Goal: Task Accomplishment & Management: Manage account settings

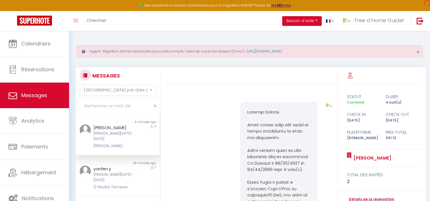
click at [44, 50] on link "Calendriers" at bounding box center [34, 44] width 69 height 26
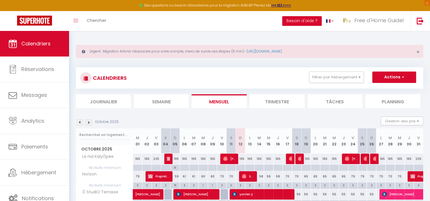
click at [241, 167] on div at bounding box center [240, 168] width 9 height 7
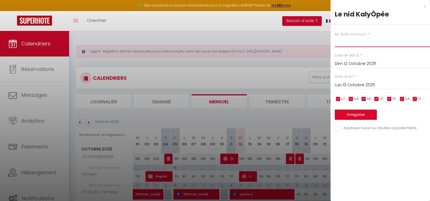
click at [342, 43] on input "text" at bounding box center [382, 42] width 95 height 10
type input "10"
click at [356, 116] on button "Enregistrer" at bounding box center [356, 115] width 42 height 10
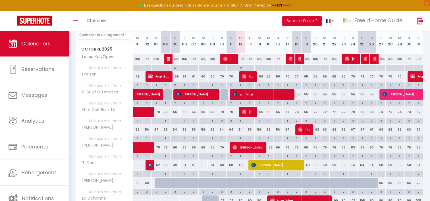
scroll to position [114, 0]
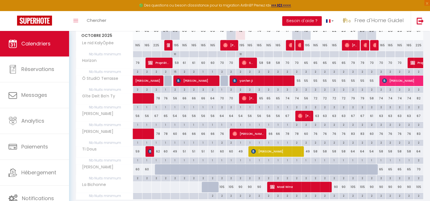
click at [286, 132] on div "78" at bounding box center [287, 134] width 9 height 11
type input "78"
type input "Ven 17 Octobre 2025"
type input "Sam 18 Octobre 2025"
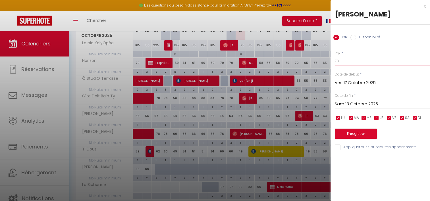
click at [340, 64] on input "78" at bounding box center [382, 61] width 95 height 10
type input "76"
click at [354, 104] on input "Sam 18 Octobre 2025" at bounding box center [382, 104] width 95 height 7
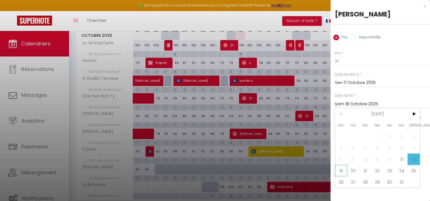
click at [341, 169] on span "19" at bounding box center [341, 170] width 12 height 11
type input "Dim 19 Octobre 2025"
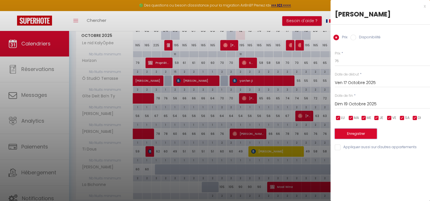
click at [348, 134] on button "Enregistrer" at bounding box center [356, 134] width 42 height 10
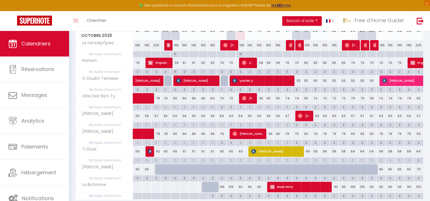
click at [313, 133] on div "76" at bounding box center [315, 134] width 9 height 11
type input "76"
type input "Lun 20 Octobre 2025"
type input "[DATE]"
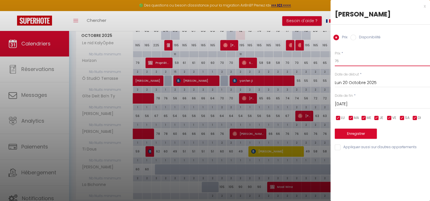
click at [343, 64] on input "76" at bounding box center [382, 61] width 95 height 10
type input "75"
click at [354, 106] on input "[DATE]" at bounding box center [382, 104] width 95 height 7
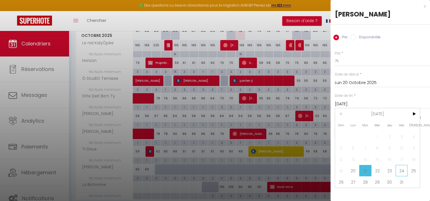
click at [404, 168] on span "24" at bounding box center [402, 170] width 12 height 11
type input "Ven 24 Octobre 2025"
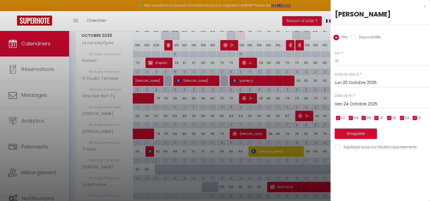
click at [356, 133] on button "Enregistrer" at bounding box center [356, 134] width 42 height 10
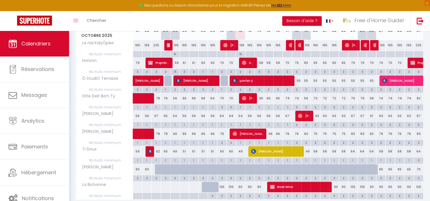
click at [352, 131] on div "83" at bounding box center [352, 134] width 9 height 11
type input "83"
type input "Ven 24 Octobre 2025"
type input "Sam 25 Octobre 2025"
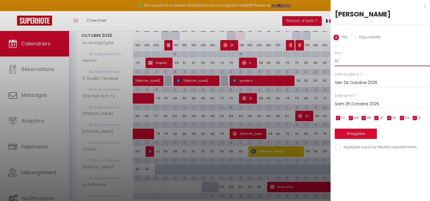
drag, startPoint x: 350, startPoint y: 61, endPoint x: 341, endPoint y: 61, distance: 8.8
click at [341, 61] on input "83" at bounding box center [382, 61] width 95 height 10
type input "82"
click at [347, 103] on input "Sam 25 Octobre 2025" at bounding box center [382, 104] width 95 height 7
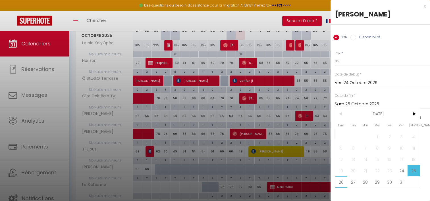
click at [338, 183] on span "26" at bounding box center [341, 182] width 12 height 11
type input "Dim 26 Octobre 2025"
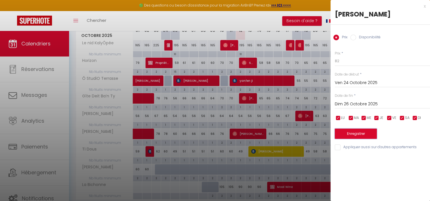
click at [348, 135] on button "Enregistrer" at bounding box center [356, 134] width 42 height 10
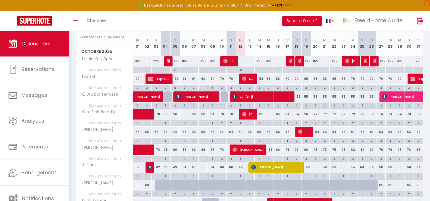
scroll to position [85, 0]
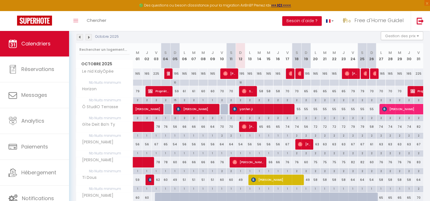
click at [89, 37] on img at bounding box center [89, 37] width 6 height 6
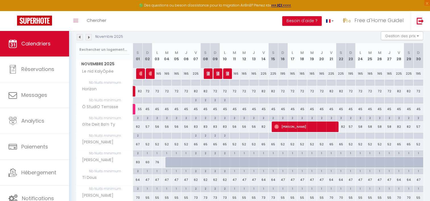
click at [89, 37] on img at bounding box center [89, 37] width 6 height 6
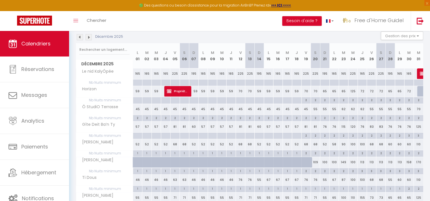
click at [89, 37] on img at bounding box center [89, 37] width 6 height 6
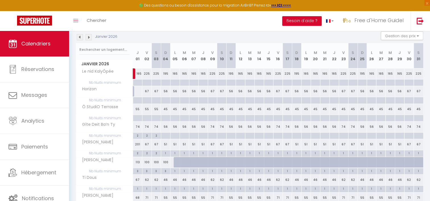
click at [77, 38] on img at bounding box center [80, 37] width 6 height 6
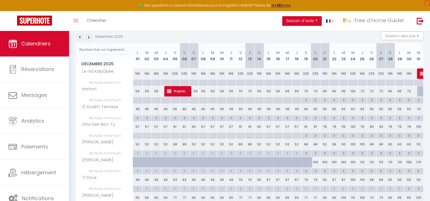
click at [77, 38] on img at bounding box center [80, 37] width 6 height 6
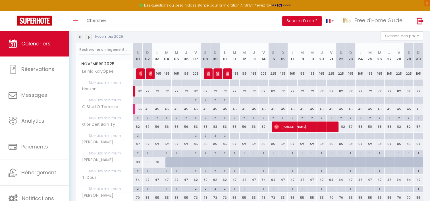
click at [147, 92] on div "72" at bounding box center [148, 91] width 10 height 11
type input "72"
type input "Dim 02 Novembre 2025"
type input "Lun 03 Novembre 2025"
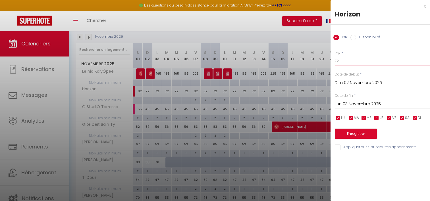
drag, startPoint x: 340, startPoint y: 60, endPoint x: 328, endPoint y: 62, distance: 12.6
click at [328, 62] on body "🟢 Des questions ou besoin d'assistance pour la migration AirBnB? Prenez rdv >>>…" at bounding box center [215, 99] width 430 height 306
type input "60"
click at [404, 119] on input "checkbox" at bounding box center [403, 118] width 6 height 6
checkbox input "false"
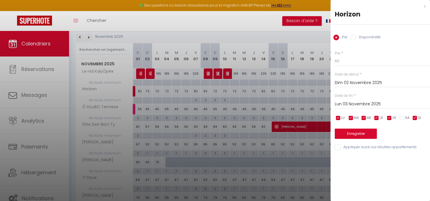
click at [391, 117] on input "checkbox" at bounding box center [390, 118] width 6 height 6
checkbox input "false"
click at [371, 102] on input "Lun 03 Novembre 2025" at bounding box center [382, 104] width 95 height 7
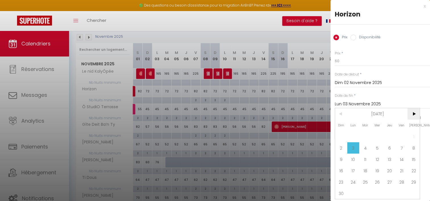
click at [413, 115] on span ">" at bounding box center [414, 113] width 12 height 11
click at [357, 135] on span "1" at bounding box center [354, 136] width 12 height 11
type input "Lun 01 Décembre 2025"
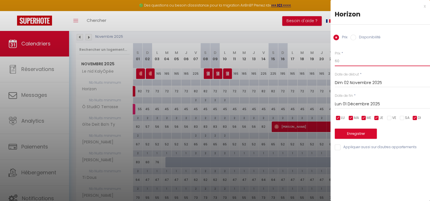
click at [343, 63] on input "60" at bounding box center [382, 61] width 95 height 10
type input "62"
click at [353, 137] on button "Enregistrer" at bounding box center [356, 134] width 42 height 10
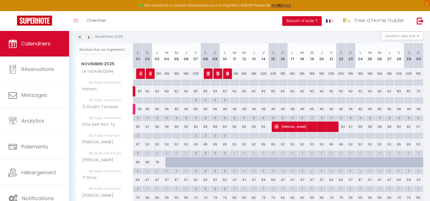
click at [216, 92] on div "62" at bounding box center [215, 91] width 10 height 11
type input "62"
type input "Dim 09 Novembre 2025"
type input "Lun 10 Novembre 2025"
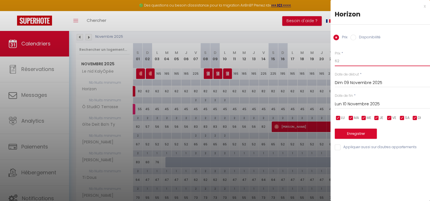
click at [345, 61] on input "62" at bounding box center [382, 61] width 95 height 10
type input "6"
type input "82"
click at [381, 102] on input "Lun 10 Novembre 2025" at bounding box center [382, 104] width 95 height 7
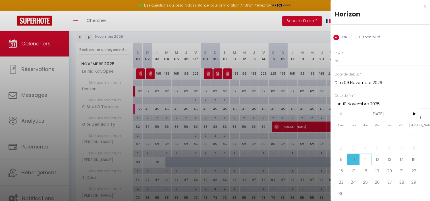
click at [365, 163] on span "11" at bounding box center [366, 159] width 12 height 11
type input "[DATE]"
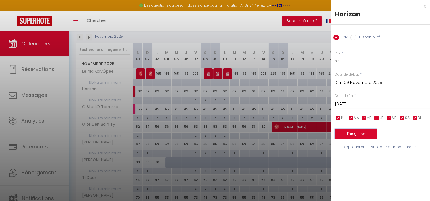
click at [366, 134] on button "Enregistrer" at bounding box center [356, 134] width 42 height 10
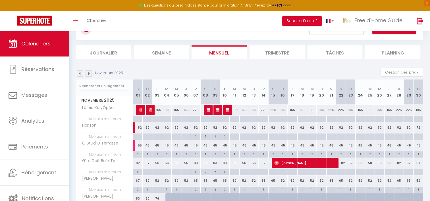
scroll to position [49, 0]
click at [88, 71] on img at bounding box center [89, 74] width 6 height 6
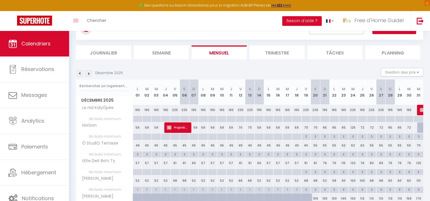
click at [88, 71] on img at bounding box center [89, 74] width 6 height 6
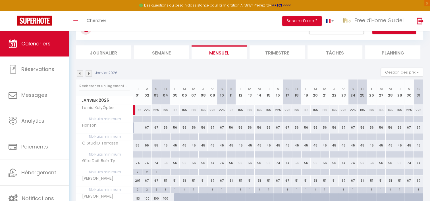
click at [88, 71] on img at bounding box center [89, 74] width 6 height 6
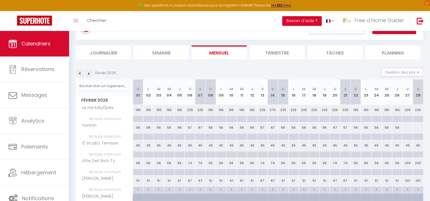
click at [198, 172] on div at bounding box center [200, 172] width 10 height 7
type input "[DATE]"
type input "Dim 08 Février 2026"
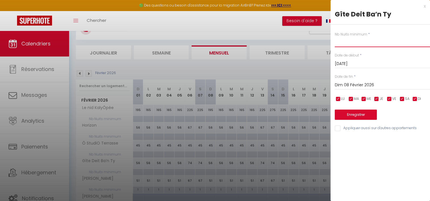
click at [345, 43] on input "text" at bounding box center [382, 42] width 95 height 10
type input "2"
click at [372, 85] on input "Dim 08 Février 2026" at bounding box center [382, 85] width 95 height 7
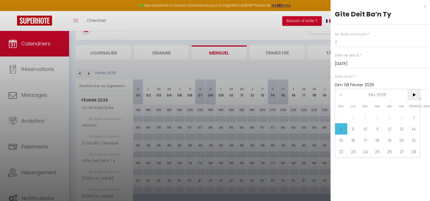
click at [412, 97] on span ">" at bounding box center [414, 94] width 12 height 11
click at [353, 128] on span "9" at bounding box center [354, 128] width 12 height 11
type input "Lun 09 Mars 2026"
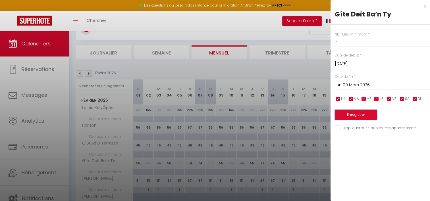
click at [351, 116] on button "Enregistrer" at bounding box center [356, 115] width 42 height 10
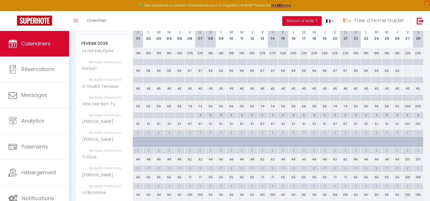
scroll to position [134, 0]
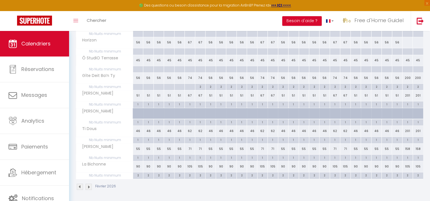
click at [406, 132] on div "201" at bounding box center [408, 131] width 10 height 11
type input "201"
type input "Ven 27 Février 2026"
type input "[DATE]"
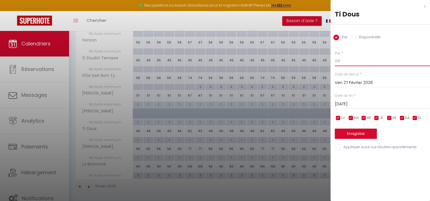
drag, startPoint x: 342, startPoint y: 59, endPoint x: 325, endPoint y: 56, distance: 17.1
click at [326, 56] on body "🟢 Des questions ou besoin d'assistance pour la migration AirBnB? Prenez rdv >>>…" at bounding box center [215, 50] width 430 height 306
type input "62"
click at [364, 103] on input "[DATE]" at bounding box center [382, 104] width 95 height 7
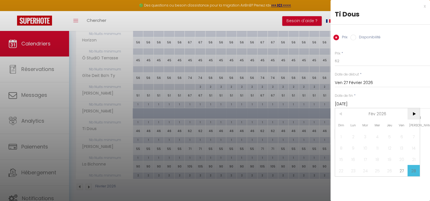
click at [415, 116] on span ">" at bounding box center [414, 113] width 12 height 11
click at [339, 139] on span "1" at bounding box center [341, 136] width 12 height 11
type input "Dim 01 Mars 2026"
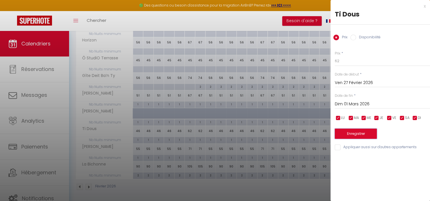
click at [361, 133] on button "Enregistrer" at bounding box center [356, 134] width 42 height 10
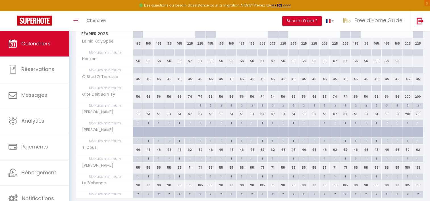
scroll to position [106, 0]
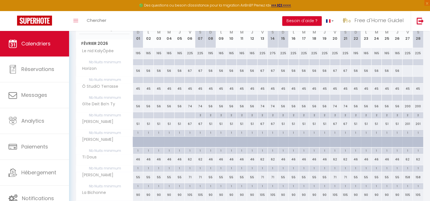
click at [406, 108] on div "200" at bounding box center [408, 106] width 10 height 11
type input "200"
type input "Ven 27 Février 2026"
type input "[DATE]"
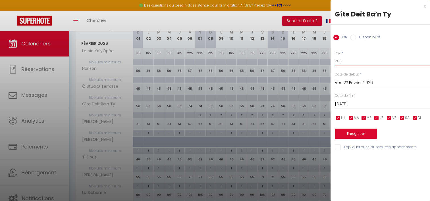
drag, startPoint x: 358, startPoint y: 62, endPoint x: 333, endPoint y: 61, distance: 24.5
click at [333, 61] on div "Prix * 200 Statut * Disponible Indisponible Date de début * [DATE] < [DATE] > D…" at bounding box center [381, 98] width 100 height 108
click at [313, 57] on div at bounding box center [215, 100] width 430 height 201
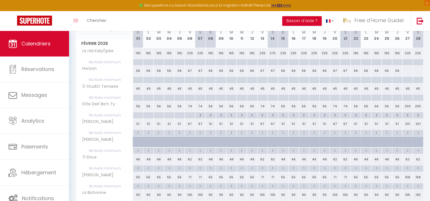
click at [409, 107] on div "200" at bounding box center [408, 106] width 10 height 11
type input "200"
type input "Ven 27 Février 2026"
type input "[DATE]"
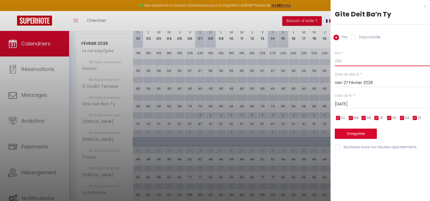
click at [347, 65] on input "200" at bounding box center [382, 61] width 95 height 10
type input "2"
type input "74"
click at [354, 108] on div "[DATE] < [DATE] > Dim Lun Mar Mer Jeu Ven Sam 1 2 3 4 5 6 7 8 9 10 11 12 13 14 …" at bounding box center [382, 104] width 95 height 10
click at [354, 106] on input "[DATE]" at bounding box center [382, 104] width 95 height 7
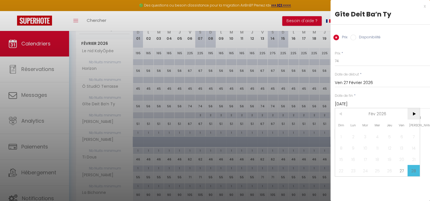
click at [409, 115] on span ">" at bounding box center [414, 113] width 12 height 11
click at [340, 139] on span "1" at bounding box center [341, 136] width 12 height 11
type input "Dim 01 Mars 2026"
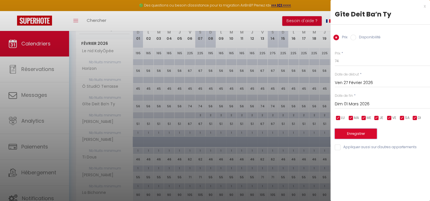
click at [352, 137] on button "Enregistrer" at bounding box center [356, 134] width 42 height 10
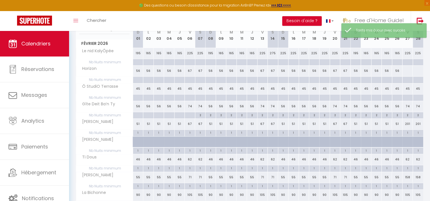
click at [405, 124] on div "201" at bounding box center [408, 124] width 10 height 11
type input "201"
type input "Ven 27 Février 2026"
type input "[DATE]"
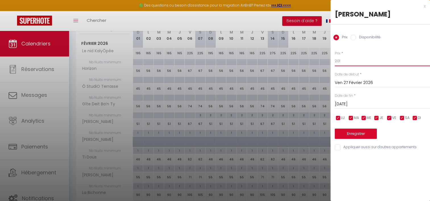
drag, startPoint x: 344, startPoint y: 62, endPoint x: 324, endPoint y: 62, distance: 19.9
click at [324, 62] on body "🟢 Des questions ou besoin d'assistance pour la migration AirBnB? Prenez rdv >>>…" at bounding box center [215, 78] width 430 height 306
type input "67"
click at [355, 101] on input "[DATE]" at bounding box center [382, 104] width 95 height 7
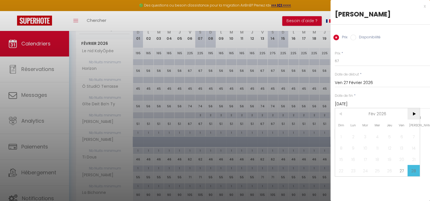
click at [412, 114] on span ">" at bounding box center [414, 113] width 12 height 11
click at [343, 137] on span "1" at bounding box center [341, 136] width 12 height 11
type input "Dim 01 Mars 2026"
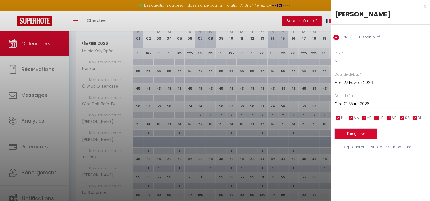
click at [343, 135] on button "Enregistrer" at bounding box center [356, 134] width 42 height 10
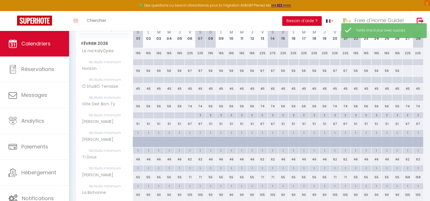
scroll to position [134, 0]
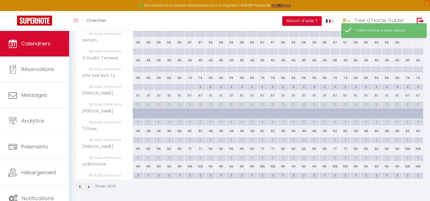
click at [407, 150] on div "158" at bounding box center [408, 149] width 10 height 11
type input "158"
type input "Ven 27 Février 2026"
type input "[DATE]"
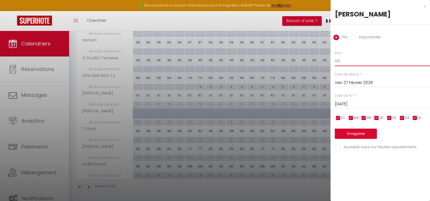
drag, startPoint x: 338, startPoint y: 61, endPoint x: 322, endPoint y: 61, distance: 16.0
click at [322, 61] on body "🟢 Des questions ou besoin d'assistance pour la migration AirBnB? Prenez rdv >>>…" at bounding box center [215, 50] width 430 height 306
type input "8"
type input "71"
click at [361, 105] on input "[DATE]" at bounding box center [382, 104] width 95 height 7
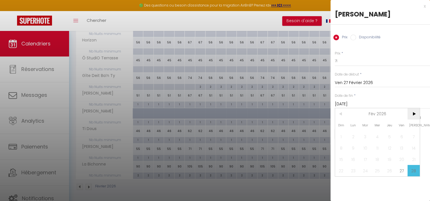
click at [419, 114] on span ">" at bounding box center [414, 113] width 12 height 11
click at [344, 137] on span "1" at bounding box center [341, 136] width 12 height 11
type input "Dim 01 Mars 2026"
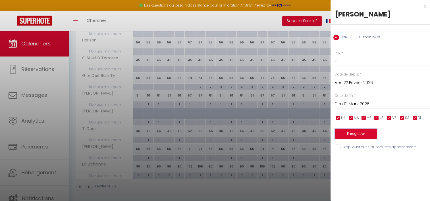
click at [344, 137] on button "Enregistrer" at bounding box center [356, 134] width 42 height 10
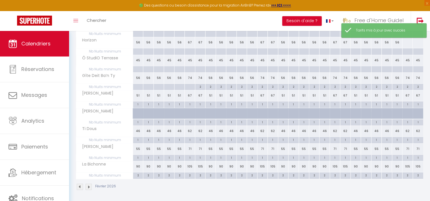
scroll to position [106, 0]
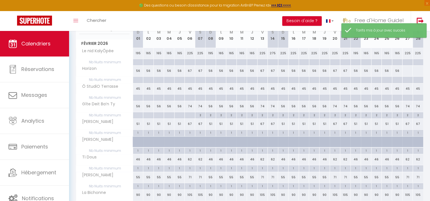
click at [408, 68] on div at bounding box center [407, 71] width 11 height 11
type input "Ven 27 Février 2026"
type input "[DATE]"
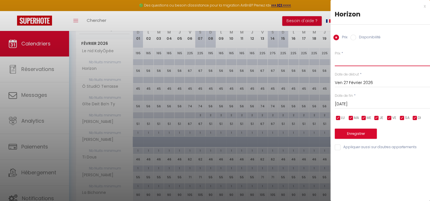
click at [358, 63] on input "Prix" at bounding box center [382, 61] width 95 height 10
type input "67"
click at [365, 102] on input "[DATE]" at bounding box center [382, 104] width 95 height 7
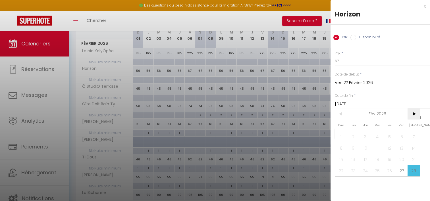
click at [411, 115] on span ">" at bounding box center [414, 113] width 12 height 11
click at [341, 133] on span "1" at bounding box center [341, 136] width 12 height 11
type input "Dim 01 Mars 2026"
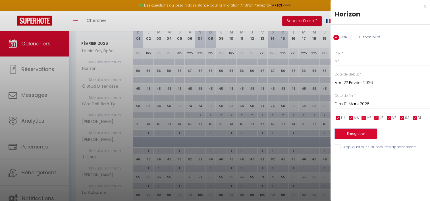
click at [342, 135] on button "Enregistrer" at bounding box center [356, 134] width 42 height 10
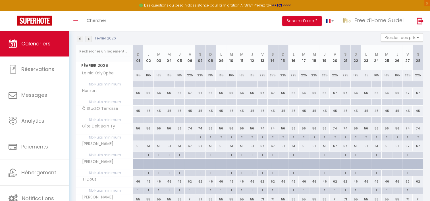
scroll to position [77, 0]
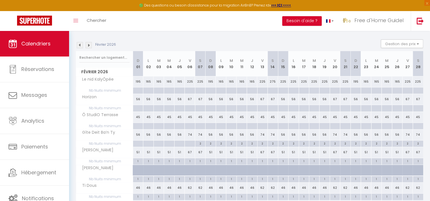
click at [90, 46] on img at bounding box center [89, 45] width 6 height 6
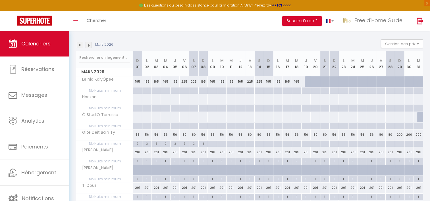
click at [80, 46] on img at bounding box center [80, 45] width 6 height 6
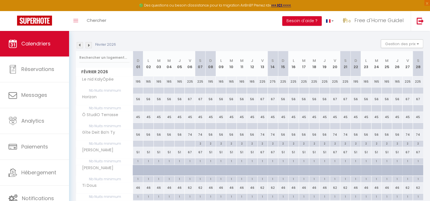
click at [209, 134] on div "56" at bounding box center [211, 135] width 10 height 11
type input "56"
type input "Dim 08 Février 2026"
type input "Lun 09 Février 2026"
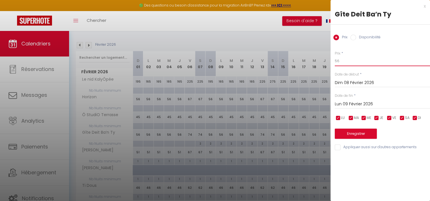
drag, startPoint x: 341, startPoint y: 62, endPoint x: 332, endPoint y: 62, distance: 8.8
click at [332, 62] on div "Prix * 56 Statut * Disponible Indisponible Date de début * [DATE] < [DATE] > Di…" at bounding box center [381, 98] width 100 height 108
type input "66"
click at [367, 105] on input "Lun 09 Février 2026" at bounding box center [382, 104] width 95 height 7
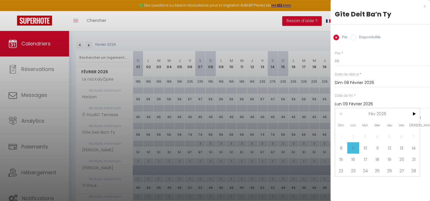
click at [370, 83] on input "Dim 08 Février 2026" at bounding box center [382, 82] width 95 height 7
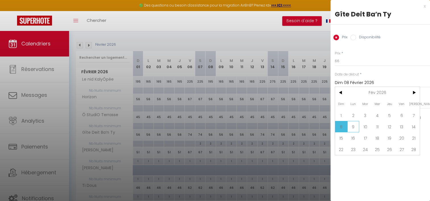
click at [352, 124] on span "9" at bounding box center [354, 126] width 12 height 11
type input "Lun 09 Février 2026"
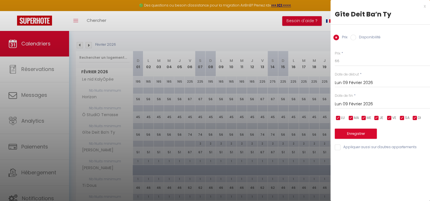
click at [375, 103] on input "Lun 09 Février 2026" at bounding box center [382, 104] width 95 height 7
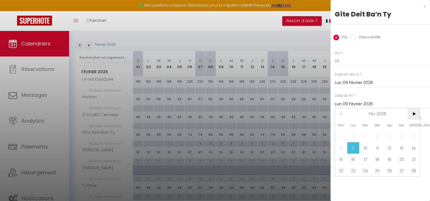
click at [413, 115] on span ">" at bounding box center [414, 113] width 12 height 11
click at [342, 137] on span "1" at bounding box center [341, 136] width 12 height 11
type input "Dim 01 Mars 2026"
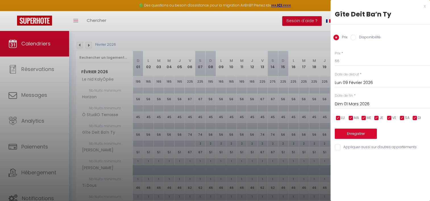
click at [388, 117] on input "checkbox" at bounding box center [390, 118] width 6 height 6
checkbox input "false"
click at [402, 118] on input "checkbox" at bounding box center [403, 118] width 6 height 6
checkbox input "false"
click at [414, 118] on input "checkbox" at bounding box center [415, 118] width 6 height 6
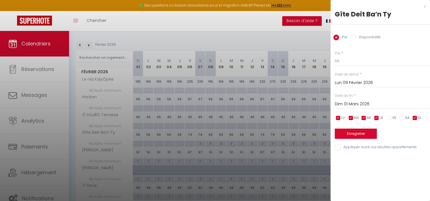
checkbox input "false"
click at [351, 137] on button "Enregistrer" at bounding box center [356, 134] width 42 height 10
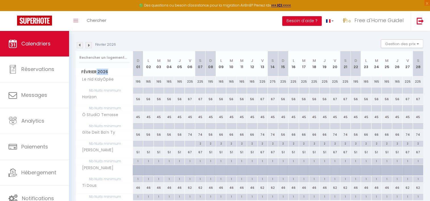
drag, startPoint x: 108, startPoint y: 73, endPoint x: 96, endPoint y: 73, distance: 12.5
click at [96, 73] on span "Février 2026" at bounding box center [104, 72] width 57 height 8
drag, startPoint x: 96, startPoint y: 73, endPoint x: 102, endPoint y: 73, distance: 6.8
click at [102, 73] on span "Février 2026" at bounding box center [104, 72] width 57 height 8
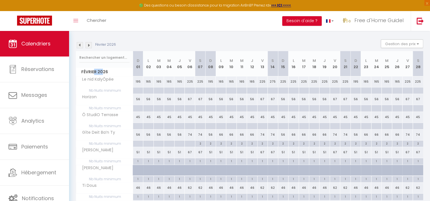
click at [102, 73] on span "Février 2026" at bounding box center [104, 72] width 57 height 8
drag, startPoint x: 102, startPoint y: 73, endPoint x: 107, endPoint y: 73, distance: 4.3
click at [107, 73] on span "Février 2026" at bounding box center [104, 72] width 57 height 8
drag, startPoint x: 107, startPoint y: 73, endPoint x: 103, endPoint y: 71, distance: 4.1
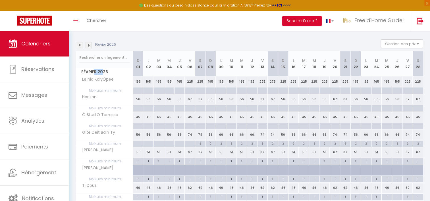
click at [103, 71] on span "Février 2026" at bounding box center [104, 72] width 57 height 8
drag, startPoint x: 103, startPoint y: 71, endPoint x: 115, endPoint y: 69, distance: 12.7
click at [115, 69] on span "Février 2026" at bounding box center [104, 72] width 57 height 8
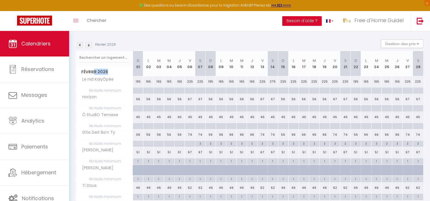
click at [110, 71] on span "Février 2026" at bounding box center [104, 72] width 57 height 8
drag, startPoint x: 101, startPoint y: 72, endPoint x: 104, endPoint y: 75, distance: 4.2
click at [104, 75] on span "Février 2026" at bounding box center [104, 72] width 57 height 8
drag, startPoint x: 98, startPoint y: 79, endPoint x: 110, endPoint y: 83, distance: 12.1
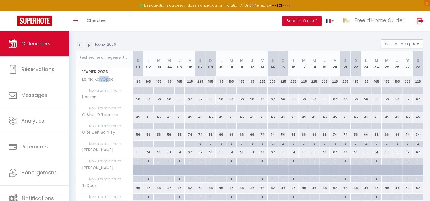
click at [110, 83] on th "Le nid KalyÔpée" at bounding box center [104, 82] width 57 height 11
click at [102, 79] on span "Le nid KalyÔpée" at bounding box center [96, 80] width 38 height 6
drag, startPoint x: 96, startPoint y: 133, endPoint x: 111, endPoint y: 135, distance: 15.7
click at [111, 135] on span "Gîte Deit Ba’n Ty" at bounding box center [97, 133] width 40 height 6
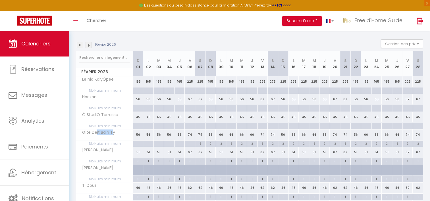
click at [111, 135] on span "Gîte Deit Ba’n Ty" at bounding box center [97, 133] width 40 height 6
click at [96, 153] on th "[PERSON_NAME]" at bounding box center [104, 152] width 57 height 11
click at [90, 43] on img at bounding box center [89, 45] width 6 height 6
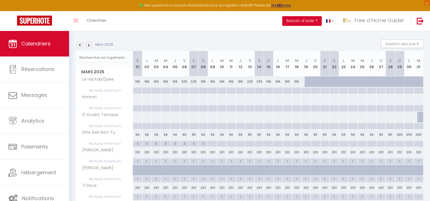
click at [137, 135] on div "56" at bounding box center [137, 135] width 9 height 11
type input "56"
type input "Dim 01 Mars 2026"
type input "Lun 02 Mars 2026"
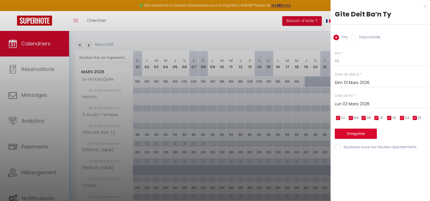
click at [116, 121] on div at bounding box center [215, 100] width 430 height 201
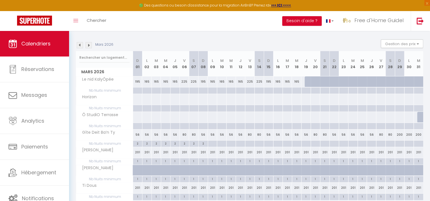
click at [146, 135] on div "56" at bounding box center [146, 135] width 9 height 11
type input "56"
type input "Lun 02 Mars 2026"
type input "[DATE]"
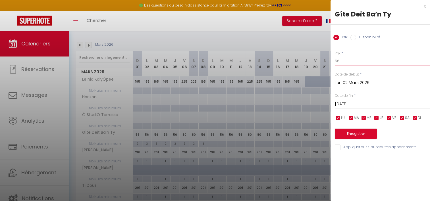
click at [349, 61] on input "56" at bounding box center [382, 61] width 95 height 10
type input "5"
type input "66"
click at [363, 104] on input "[DATE]" at bounding box center [382, 104] width 95 height 7
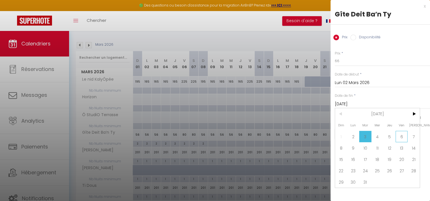
click at [401, 134] on span "6" at bounding box center [402, 136] width 12 height 11
type input "Ven 06 Mars 2026"
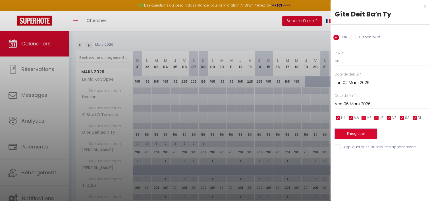
click at [363, 131] on button "Enregistrer" at bounding box center [356, 134] width 42 height 10
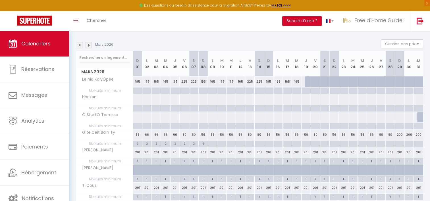
click at [401, 135] on div "200" at bounding box center [399, 135] width 9 height 11
type input "200"
type input "Dim 29 Mars 2026"
type input "Lun 30 Mars 2026"
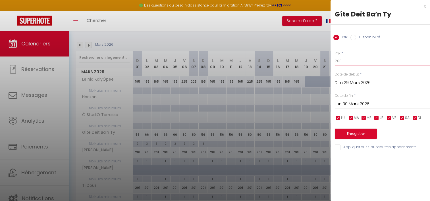
drag, startPoint x: 351, startPoint y: 58, endPoint x: 324, endPoint y: 61, distance: 27.0
click at [325, 61] on body "🟢 Des questions ou besoin d'assistance pour la migration AirBnB? Prenez rdv >>>…" at bounding box center [215, 107] width 430 height 306
type input "56"
click at [356, 104] on input "Lun 30 Mars 2026" at bounding box center [382, 104] width 95 height 7
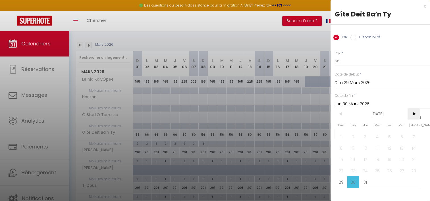
click at [415, 115] on span ">" at bounding box center [414, 113] width 12 height 11
click at [398, 137] on span "3" at bounding box center [402, 136] width 12 height 11
type input "Ven 03 Avril 2026"
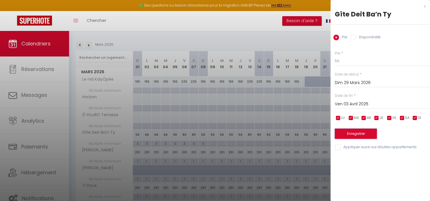
click at [366, 136] on button "Enregistrer" at bounding box center [356, 134] width 42 height 10
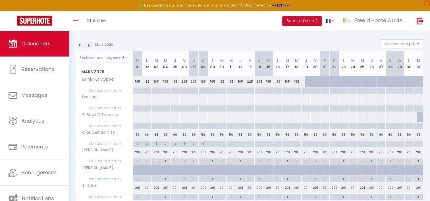
click at [90, 43] on img at bounding box center [89, 45] width 6 height 6
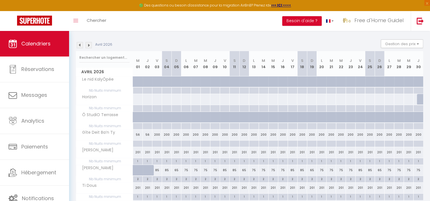
click at [168, 142] on div at bounding box center [167, 144] width 10 height 7
type input "[DATE]"
type input "Dim 05 Avril 2026"
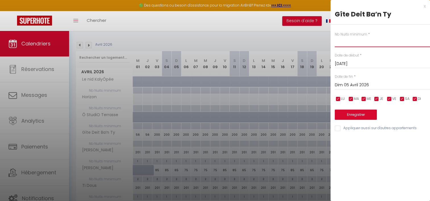
click at [349, 44] on input "text" at bounding box center [382, 42] width 95 height 10
type input "2"
click at [365, 83] on input "Dim 05 Avril 2026" at bounding box center [382, 85] width 95 height 7
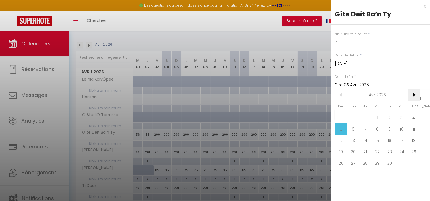
click at [414, 99] on span ">" at bounding box center [414, 94] width 12 height 11
click at [351, 129] on span "4" at bounding box center [354, 128] width 12 height 11
type input "Lun 04 Mai 2026"
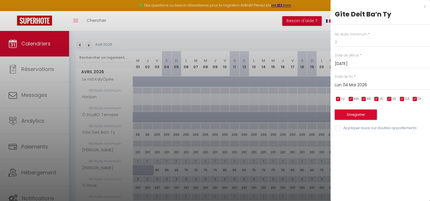
click at [347, 116] on button "Enregistrer" at bounding box center [356, 115] width 42 height 10
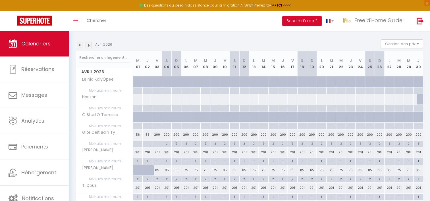
click at [81, 47] on img at bounding box center [80, 45] width 6 height 6
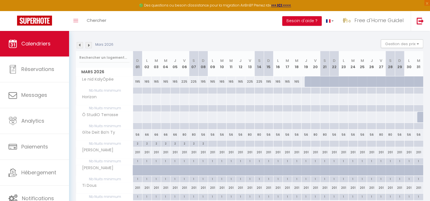
click at [91, 46] on img at bounding box center [89, 45] width 6 height 6
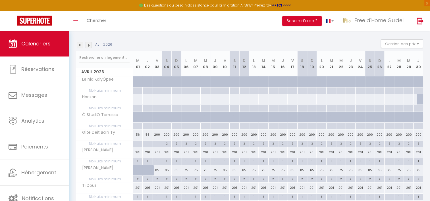
click at [156, 136] on div "200" at bounding box center [157, 135] width 10 height 11
type input "200"
type input "Ven 03 Avril 2026"
type input "[DATE]"
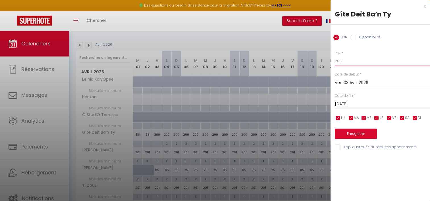
drag, startPoint x: 346, startPoint y: 63, endPoint x: 325, endPoint y: 61, distance: 21.7
click at [325, 61] on body "🟢 Des questions ou besoin d'assistance pour la migration AirBnB? Prenez rdv >>>…" at bounding box center [215, 107] width 430 height 306
type input "82"
click at [348, 102] on input "[DATE]" at bounding box center [382, 104] width 95 height 7
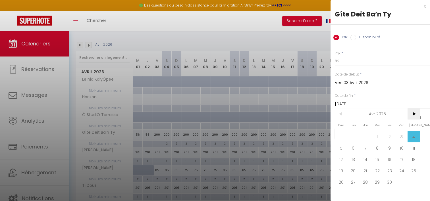
click at [414, 116] on span ">" at bounding box center [414, 113] width 12 height 11
click at [342, 148] on span "3" at bounding box center [341, 147] width 12 height 11
type input "Dim 03 Mai 2026"
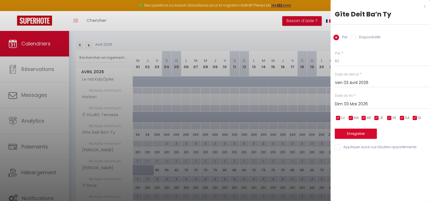
click at [417, 118] on input "checkbox" at bounding box center [415, 118] width 6 height 6
checkbox input "false"
click at [378, 118] on input "checkbox" at bounding box center [377, 118] width 6 height 6
checkbox input "false"
click at [367, 119] on span "ME" at bounding box center [369, 117] width 5 height 5
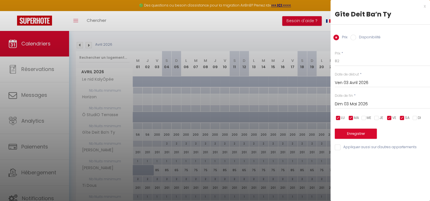
checkbox input "false"
click at [354, 119] on span "MA" at bounding box center [356, 117] width 5 height 5
checkbox input "false"
click at [339, 119] on input "checkbox" at bounding box center [339, 118] width 6 height 6
checkbox input "false"
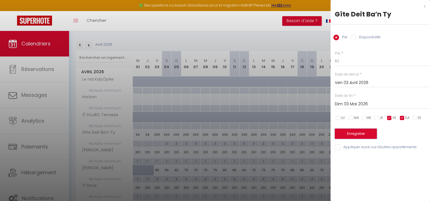
click at [340, 136] on button "Enregistrer" at bounding box center [356, 134] width 42 height 10
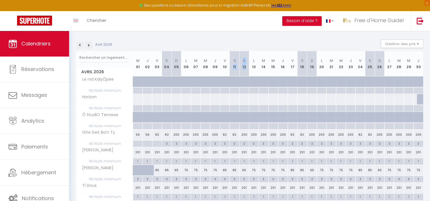
drag, startPoint x: 242, startPoint y: 54, endPoint x: 254, endPoint y: 53, distance: 11.7
click at [254, 53] on tr "Avril 2026 M 01 J 02 V 03 S 04 D 05 L 06 M 07 M 08 J 09 V 10 S 11 D 12 L 13 M 1…" at bounding box center [250, 63] width 348 height 25
click at [255, 53] on th "L 13" at bounding box center [254, 63] width 10 height 25
click at [220, 63] on th "V 10" at bounding box center [225, 63] width 10 height 25
click at [177, 135] on div "200" at bounding box center [177, 135] width 10 height 11
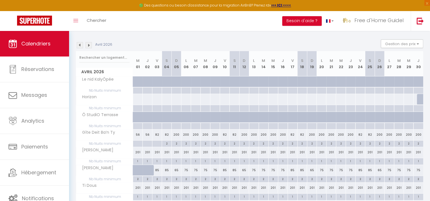
type input "200"
type input "Dim 05 Avril 2026"
type input "Lun 06 Avril 2026"
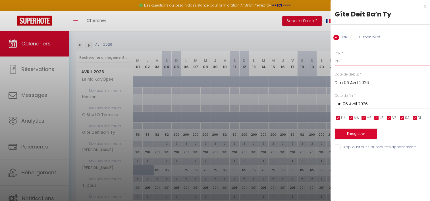
drag, startPoint x: 346, startPoint y: 61, endPoint x: 323, endPoint y: 60, distance: 23.9
click at [323, 60] on body "🟢 Des questions ou besoin d'assistance pour la migration AirBnB? Prenez rdv >>>…" at bounding box center [215, 107] width 430 height 306
type input "58"
click at [383, 105] on input "Lun 06 Avril 2026" at bounding box center [382, 104] width 95 height 7
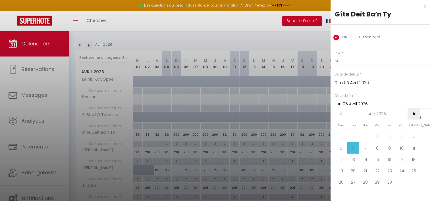
click at [416, 116] on span ">" at bounding box center [414, 113] width 12 height 11
click at [350, 150] on span "4" at bounding box center [354, 147] width 12 height 11
type input "Lun 04 Mai 2026"
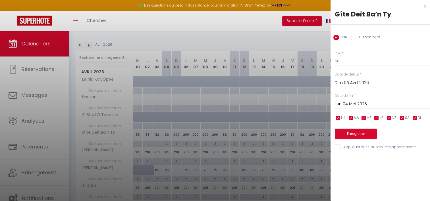
click at [403, 117] on input "checkbox" at bounding box center [403, 118] width 6 height 6
checkbox input "false"
click at [392, 119] on input "checkbox" at bounding box center [390, 118] width 6 height 6
checkbox input "false"
click at [379, 119] on input "checkbox" at bounding box center [377, 118] width 6 height 6
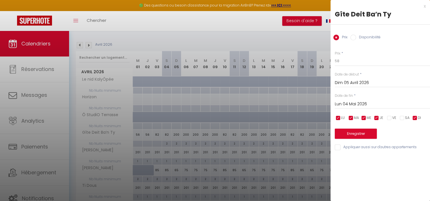
checkbox input "false"
click at [369, 119] on span "ME" at bounding box center [369, 117] width 5 height 5
checkbox input "false"
click at [359, 119] on span "MA" at bounding box center [356, 117] width 5 height 5
checkbox input "false"
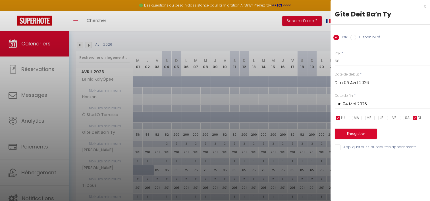
click at [344, 119] on span "LU" at bounding box center [343, 117] width 4 height 5
checkbox input "false"
click at [348, 134] on button "Enregistrer" at bounding box center [356, 134] width 42 height 10
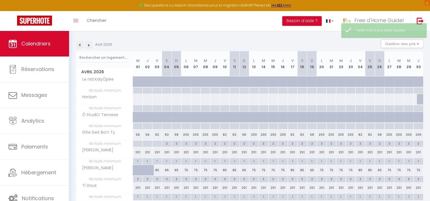
click at [188, 134] on div "200" at bounding box center [186, 135] width 10 height 11
type input "200"
type input "Lun 06 Avril 2026"
type input "[DATE]"
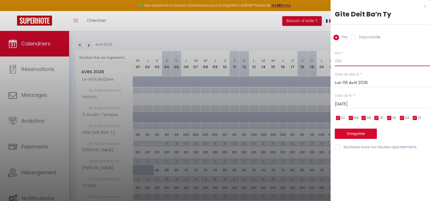
drag, startPoint x: 344, startPoint y: 61, endPoint x: 318, endPoint y: 61, distance: 26.5
click at [320, 61] on body "🟢 Des questions ou besoin d'assistance pour la migration AirBnB? Prenez rdv >>>…" at bounding box center [215, 107] width 430 height 306
type input "74"
click at [349, 103] on input "[DATE]" at bounding box center [382, 104] width 95 height 7
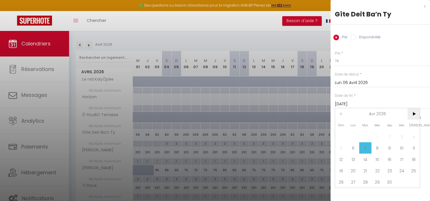
click at [415, 115] on span ">" at bounding box center [414, 113] width 12 height 11
click at [410, 139] on span "2" at bounding box center [414, 136] width 12 height 11
type input "[DATE]"
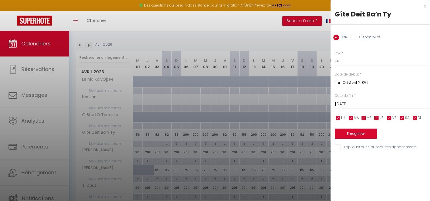
click at [405, 119] on span "SA" at bounding box center [407, 117] width 5 height 5
checkbox input "false"
click at [392, 119] on span "VE" at bounding box center [394, 117] width 4 height 5
checkbox input "false"
click at [416, 118] on input "checkbox" at bounding box center [415, 118] width 6 height 6
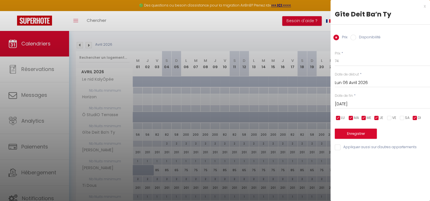
checkbox input "false"
click at [363, 133] on button "Enregistrer" at bounding box center [356, 134] width 42 height 10
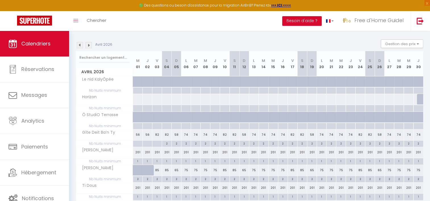
click at [90, 47] on img at bounding box center [89, 45] width 6 height 6
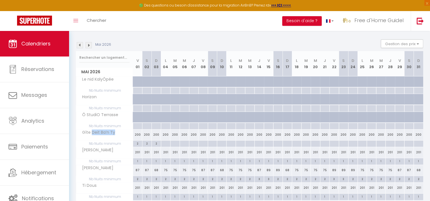
drag, startPoint x: 91, startPoint y: 135, endPoint x: 117, endPoint y: 131, distance: 26.4
click at [117, 131] on div "Gîte Deit Ba’n Ty" at bounding box center [105, 133] width 57 height 6
drag, startPoint x: 110, startPoint y: 133, endPoint x: 98, endPoint y: 134, distance: 12.8
click at [110, 133] on span "Gîte Deit Ba’n Ty" at bounding box center [97, 133] width 40 height 6
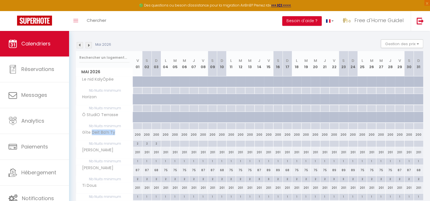
click at [92, 134] on span "Gîte Deit Ba’n Ty" at bounding box center [97, 133] width 40 height 6
drag, startPoint x: 84, startPoint y: 134, endPoint x: 108, endPoint y: 131, distance: 23.6
click at [108, 131] on span "Gîte Deit Ba’n Ty" at bounding box center [97, 133] width 40 height 6
click at [116, 130] on div "Gîte Deit Ba’n Ty" at bounding box center [105, 133] width 57 height 6
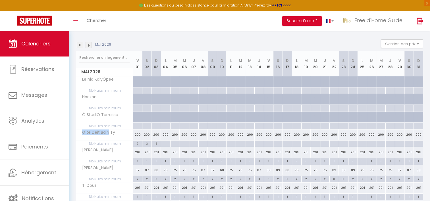
drag, startPoint x: 107, startPoint y: 131, endPoint x: 80, endPoint y: 134, distance: 27.1
click at [80, 134] on span "Gîte Deit Ba’n Ty" at bounding box center [97, 133] width 40 height 6
drag, startPoint x: 80, startPoint y: 134, endPoint x: 85, endPoint y: 134, distance: 5.7
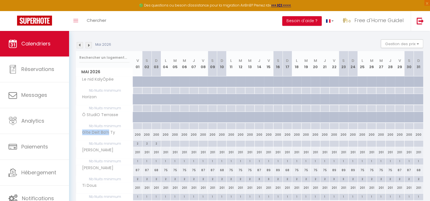
click at [85, 134] on span "Gîte Deit Ba’n Ty" at bounding box center [97, 133] width 40 height 6
click at [78, 133] on span "Gîte Deit Ba’n Ty" at bounding box center [97, 133] width 40 height 6
drag, startPoint x: 89, startPoint y: 131, endPoint x: 117, endPoint y: 129, distance: 28.0
click at [117, 130] on div "Gîte Deit Ba’n Ty" at bounding box center [105, 133] width 57 height 6
click at [117, 129] on tbody "Le nid KalyÔpée 225 225 195 165 165 165 165 225 225 195 165" at bounding box center [250, 156] width 348 height 160
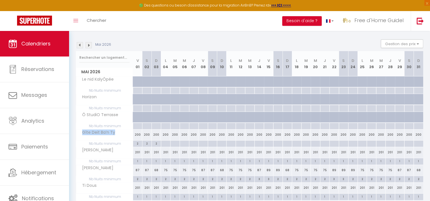
drag, startPoint x: 117, startPoint y: 129, endPoint x: 114, endPoint y: 130, distance: 3.3
click at [114, 130] on span "Gîte Deit Ba’n Ty" at bounding box center [97, 133] width 40 height 6
click at [113, 131] on span "Gîte Deit Ba’n Ty" at bounding box center [97, 133] width 40 height 6
drag, startPoint x: 112, startPoint y: 131, endPoint x: 91, endPoint y: 135, distance: 20.7
click at [91, 135] on span "Gîte Deit Ba’n Ty" at bounding box center [97, 133] width 40 height 6
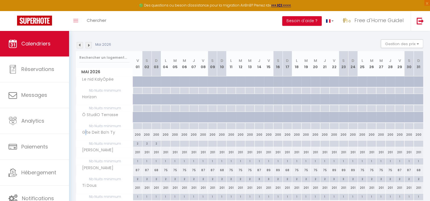
drag, startPoint x: 91, startPoint y: 135, endPoint x: 85, endPoint y: 135, distance: 6.0
click at [85, 135] on span "Gîte Deit Ba’n Ty" at bounding box center [97, 133] width 40 height 6
drag, startPoint x: 85, startPoint y: 135, endPoint x: 117, endPoint y: 129, distance: 32.4
click at [117, 129] on tbody "Le nid KalyÔpée 225 225 195 165 165 165 165 225 225 195 165" at bounding box center [250, 156] width 348 height 160
click at [117, 129] on span "Nb Nuits minimum" at bounding box center [104, 126] width 57 height 6
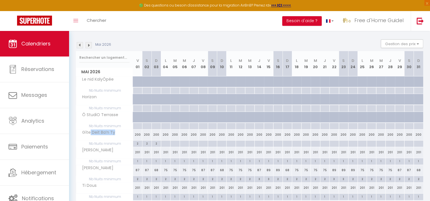
drag, startPoint x: 98, startPoint y: 130, endPoint x: 116, endPoint y: 130, distance: 17.6
click at [116, 130] on div "Gîte Deit Ba’n Ty" at bounding box center [105, 133] width 57 height 6
click at [115, 134] on div "Gîte Deit Ba’n Ty" at bounding box center [105, 133] width 57 height 6
drag, startPoint x: 92, startPoint y: 133, endPoint x: 112, endPoint y: 134, distance: 20.2
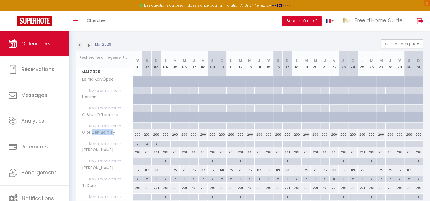
click at [112, 134] on span "Gîte Deit Ba’n Ty" at bounding box center [97, 133] width 40 height 6
click at [113, 134] on span "Gîte Deit Ba’n Ty" at bounding box center [97, 133] width 40 height 6
drag, startPoint x: 113, startPoint y: 134, endPoint x: 89, endPoint y: 138, distance: 25.0
click at [89, 138] on th "Gîte Deit Ba’n Ty" at bounding box center [104, 135] width 57 height 11
click at [87, 138] on th "Gîte Deit Ba’n Ty" at bounding box center [104, 135] width 57 height 11
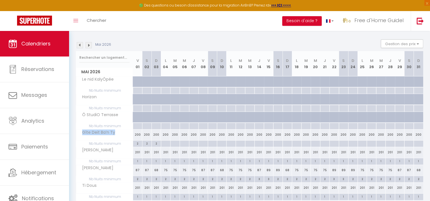
drag, startPoint x: 80, startPoint y: 133, endPoint x: 119, endPoint y: 135, distance: 39.0
click at [119, 135] on div "Gîte Deit Ba’n Ty" at bounding box center [105, 133] width 57 height 6
click at [113, 132] on span "Gîte Deit Ba’n Ty" at bounding box center [97, 133] width 40 height 6
drag, startPoint x: 81, startPoint y: 133, endPoint x: 118, endPoint y: 134, distance: 37.3
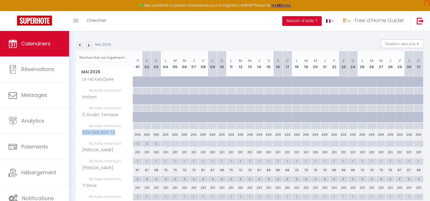
click at [118, 134] on div "Gîte Deit Ba’n Ty" at bounding box center [105, 133] width 57 height 6
click at [116, 133] on div "Gîte Deit Ba’n Ty" at bounding box center [105, 133] width 57 height 6
drag, startPoint x: 115, startPoint y: 133, endPoint x: 88, endPoint y: 135, distance: 27.4
click at [88, 135] on div "Gîte Deit Ba’n Ty" at bounding box center [105, 133] width 57 height 6
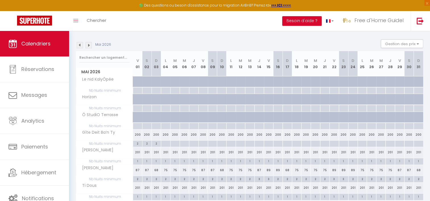
drag, startPoint x: 88, startPoint y: 135, endPoint x: 85, endPoint y: 135, distance: 3.2
click at [85, 135] on span "Gîte Deit Ba’n Ty" at bounding box center [97, 133] width 40 height 6
drag, startPoint x: 81, startPoint y: 132, endPoint x: 124, endPoint y: 136, distance: 43.1
click at [124, 136] on th "Gîte Deit Ba’n Ty" at bounding box center [104, 135] width 57 height 11
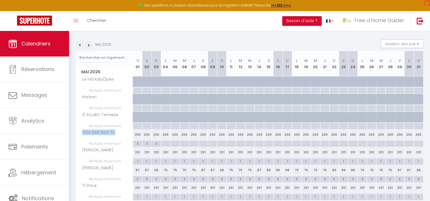
click at [119, 133] on div "Gîte Deit Ba’n Ty" at bounding box center [105, 133] width 57 height 6
drag, startPoint x: 118, startPoint y: 133, endPoint x: 83, endPoint y: 131, distance: 35.3
click at [83, 131] on div "Gîte Deit Ba’n Ty" at bounding box center [105, 133] width 57 height 6
click at [83, 131] on span "Gîte Deit Ba’n Ty" at bounding box center [97, 133] width 40 height 6
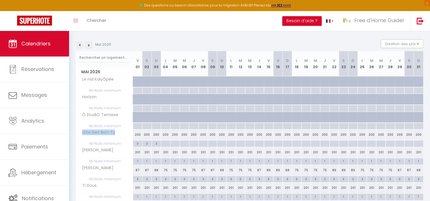
drag, startPoint x: 83, startPoint y: 131, endPoint x: 115, endPoint y: 131, distance: 32.4
click at [115, 131] on div "Gîte Deit Ba’n Ty" at bounding box center [105, 133] width 57 height 6
click at [89, 131] on span "Gîte Deit Ba’n Ty" at bounding box center [97, 133] width 40 height 6
drag, startPoint x: 82, startPoint y: 132, endPoint x: 115, endPoint y: 132, distance: 33.6
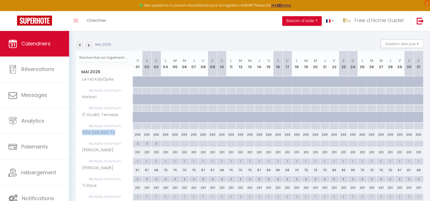
click at [115, 132] on div "Gîte Deit Ba’n Ty" at bounding box center [105, 133] width 57 height 6
click at [96, 134] on span "Gîte Deit Ba’n Ty" at bounding box center [97, 133] width 40 height 6
drag, startPoint x: 96, startPoint y: 133, endPoint x: 110, endPoint y: 131, distance: 14.6
click at [110, 131] on span "Gîte Deit Ba’n Ty" at bounding box center [97, 133] width 40 height 6
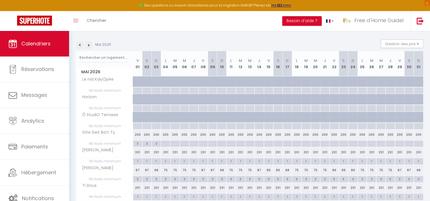
click at [111, 131] on span "Gîte Deit Ba’n Ty" at bounding box center [97, 133] width 40 height 6
drag, startPoint x: 116, startPoint y: 131, endPoint x: 81, endPoint y: 131, distance: 35.0
click at [81, 131] on div "Gîte Deit Ba’n Ty" at bounding box center [105, 133] width 57 height 6
click at [81, 131] on span "Gîte Deit Ba’n Ty" at bounding box center [97, 133] width 40 height 6
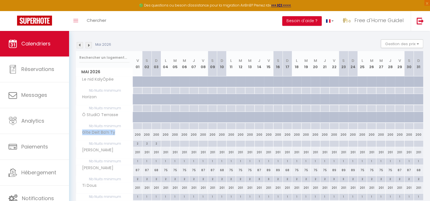
drag, startPoint x: 81, startPoint y: 131, endPoint x: 88, endPoint y: 131, distance: 6.6
click at [88, 131] on span "Gîte Deit Ba’n Ty" at bounding box center [97, 133] width 40 height 6
click at [83, 132] on span "Gîte Deit Ba’n Ty" at bounding box center [97, 133] width 40 height 6
drag, startPoint x: 83, startPoint y: 132, endPoint x: 115, endPoint y: 135, distance: 32.6
click at [115, 135] on div "Gîte Deit Ba’n Ty" at bounding box center [105, 133] width 57 height 6
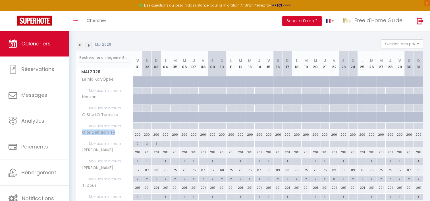
click at [115, 135] on div "Gîte Deit Ba’n Ty" at bounding box center [105, 133] width 57 height 6
click at [113, 132] on span "Gîte Deit Ba’n Ty" at bounding box center [97, 133] width 40 height 6
click at [110, 132] on span "Gîte Deit Ba’n Ty" at bounding box center [97, 133] width 40 height 6
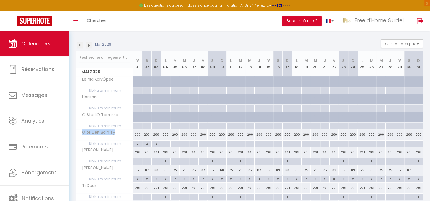
drag, startPoint x: 110, startPoint y: 132, endPoint x: 102, endPoint y: 132, distance: 7.7
click at [102, 132] on span "Gîte Deit Ba’n Ty" at bounding box center [97, 133] width 40 height 6
click at [96, 150] on span "[PERSON_NAME]" at bounding box center [96, 150] width 38 height 6
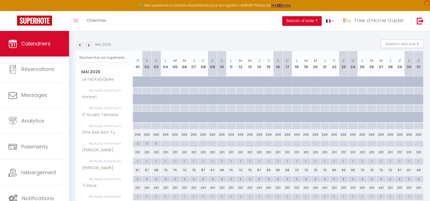
drag, startPoint x: 96, startPoint y: 150, endPoint x: 98, endPoint y: 167, distance: 17.5
click at [98, 167] on span "[PERSON_NAME]" at bounding box center [96, 168] width 38 height 6
drag, startPoint x: 98, startPoint y: 167, endPoint x: 93, endPoint y: 184, distance: 17.2
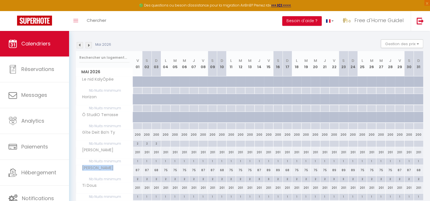
click at [93, 184] on span "Ti Dous" at bounding box center [87, 186] width 21 height 6
drag, startPoint x: 93, startPoint y: 184, endPoint x: 89, endPoint y: 166, distance: 17.9
click at [89, 166] on span "[PERSON_NAME]" at bounding box center [96, 168] width 38 height 6
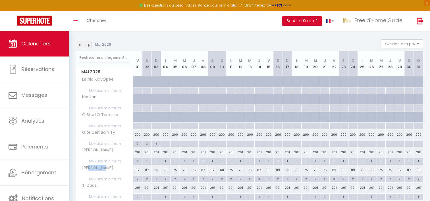
click at [89, 166] on span "[PERSON_NAME]" at bounding box center [96, 168] width 38 height 6
drag, startPoint x: 89, startPoint y: 166, endPoint x: 88, endPoint y: 149, distance: 17.6
click at [88, 149] on span "[PERSON_NAME]" at bounding box center [96, 150] width 38 height 6
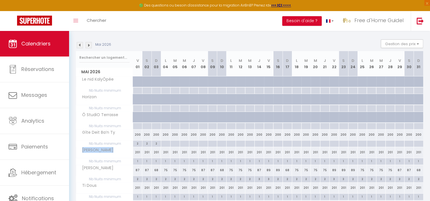
click at [88, 149] on span "[PERSON_NAME]" at bounding box center [96, 150] width 38 height 6
drag, startPoint x: 88, startPoint y: 149, endPoint x: 87, endPoint y: 133, distance: 15.7
click at [87, 133] on span "Gîte Deit Ba’n Ty" at bounding box center [97, 133] width 40 height 6
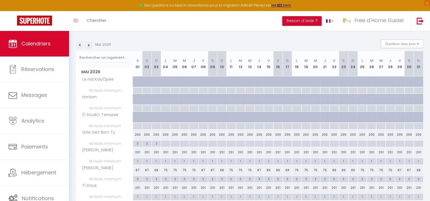
drag, startPoint x: 87, startPoint y: 133, endPoint x: 84, endPoint y: 115, distance: 17.8
click at [84, 115] on span "Ô StudiO Terrasse" at bounding box center [98, 115] width 43 height 6
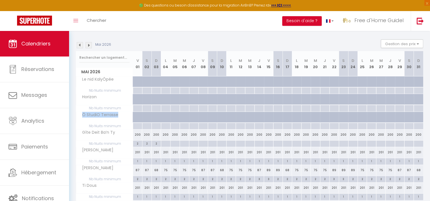
click at [84, 115] on span "Ô StudiO Terrasse" at bounding box center [98, 115] width 43 height 6
drag, startPoint x: 84, startPoint y: 115, endPoint x: 90, endPoint y: 132, distance: 17.4
click at [90, 132] on span "Gîte Deit Ba’n Ty" at bounding box center [97, 133] width 40 height 6
drag, startPoint x: 91, startPoint y: 73, endPoint x: 107, endPoint y: 75, distance: 16.3
click at [107, 75] on span "Mai 2026" at bounding box center [104, 72] width 57 height 8
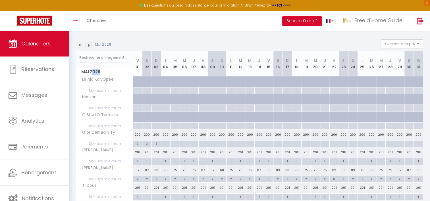
click at [107, 75] on span "Mai 2026" at bounding box center [104, 72] width 57 height 8
click at [104, 75] on span "Mai 2026" at bounding box center [104, 72] width 57 height 8
click at [89, 73] on span "Mai 2026" at bounding box center [104, 72] width 57 height 8
drag, startPoint x: 89, startPoint y: 72, endPoint x: 104, endPoint y: 71, distance: 15.1
click at [104, 71] on span "Mai 2026" at bounding box center [104, 72] width 57 height 8
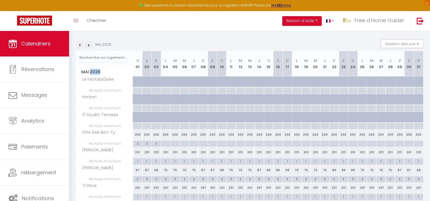
click at [104, 71] on span "Mai 2026" at bounding box center [104, 72] width 57 height 8
click at [80, 47] on img at bounding box center [80, 45] width 6 height 6
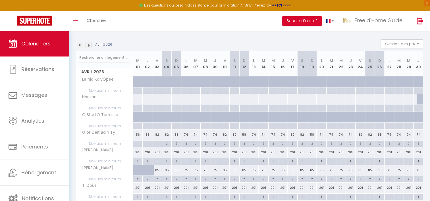
click at [88, 46] on img at bounding box center [89, 45] width 6 height 6
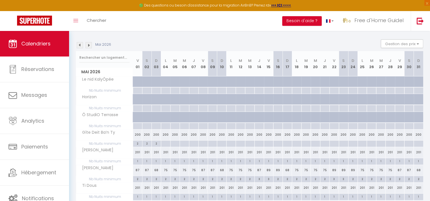
click at [79, 44] on img at bounding box center [80, 45] width 6 height 6
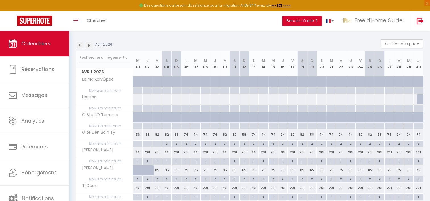
click at [88, 46] on img at bounding box center [89, 45] width 6 height 6
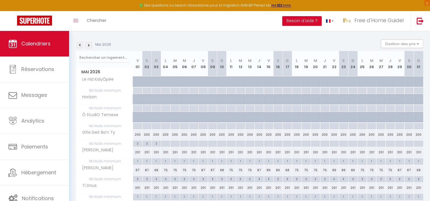
click at [139, 134] on div "200" at bounding box center [137, 135] width 9 height 11
type input "200"
type input "Ven 01 Mai 2026"
type input "[DATE]"
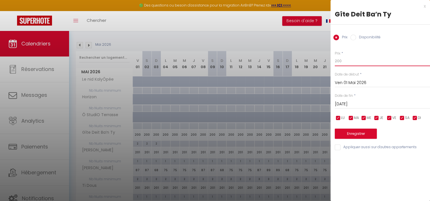
drag, startPoint x: 353, startPoint y: 63, endPoint x: 282, endPoint y: 55, distance: 70.9
click at [293, 57] on body "🟢 Des questions ou besoin d'assistance pour la migration AirBnB? Prenez rdv >>>…" at bounding box center [215, 107] width 430 height 306
type input "82"
click at [341, 104] on input "[DATE]" at bounding box center [382, 104] width 95 height 7
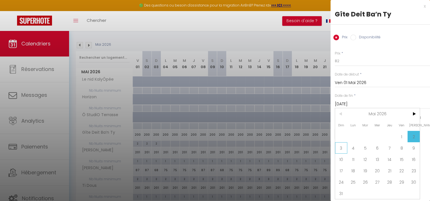
click at [342, 146] on span "3" at bounding box center [341, 147] width 12 height 11
type input "Dim 03 Mai 2026"
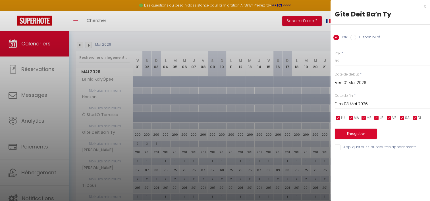
click at [426, 7] on div "x" at bounding box center [378, 6] width 95 height 7
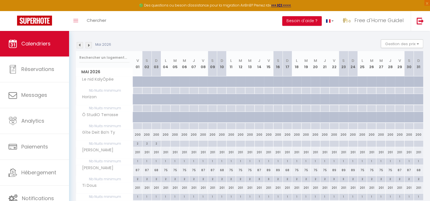
click at [193, 143] on div at bounding box center [193, 144] width 9 height 7
type input "Jeu 07 Mai 2026"
type input "Ven 08 Mai 2026"
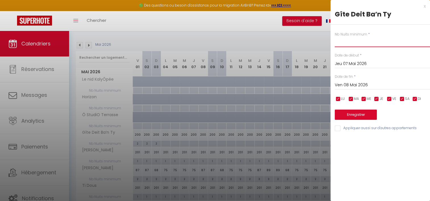
click at [341, 45] on input "text" at bounding box center [382, 42] width 95 height 10
type input "2"
click at [352, 87] on input "Ven 08 Mai 2026" at bounding box center [382, 85] width 95 height 7
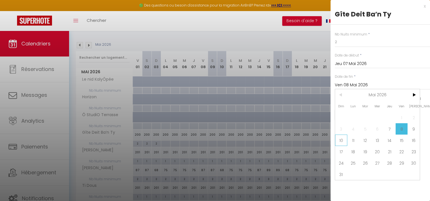
click at [346, 141] on span "10" at bounding box center [341, 140] width 12 height 11
type input "Dim 10 Mai 2026"
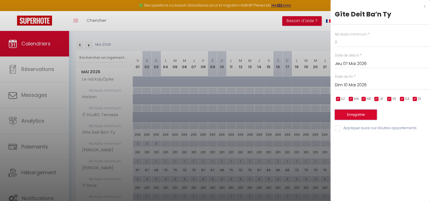
click at [360, 114] on button "Enregistrer" at bounding box center [356, 115] width 42 height 10
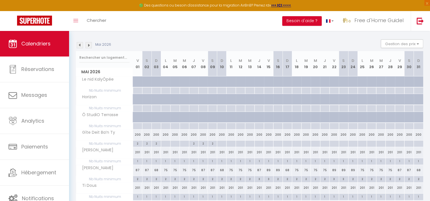
click at [257, 143] on div at bounding box center [259, 144] width 9 height 7
type input "Jeu 14 Mai 2026"
type input "Ven 15 Mai 2026"
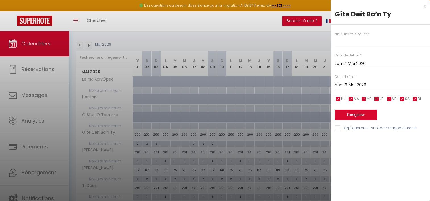
click at [258, 143] on div at bounding box center [215, 100] width 430 height 201
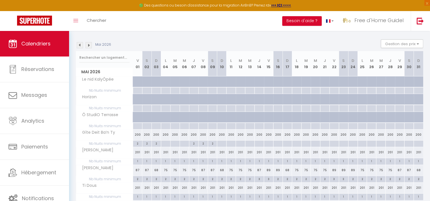
click at [259, 143] on div at bounding box center [259, 144] width 9 height 7
type input "Jeu 14 Mai 2026"
type input "Ven 15 Mai 2026"
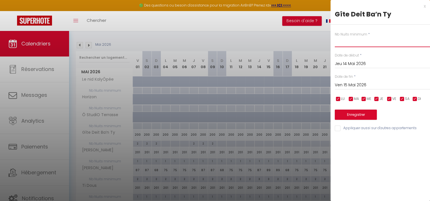
click at [354, 44] on input "text" at bounding box center [382, 42] width 95 height 10
type input "2"
click at [349, 84] on input "Ven 15 Mai 2026" at bounding box center [382, 85] width 95 height 7
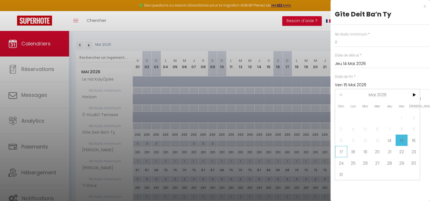
click at [340, 152] on span "17" at bounding box center [341, 151] width 12 height 11
type input "Dim 17 Mai 2026"
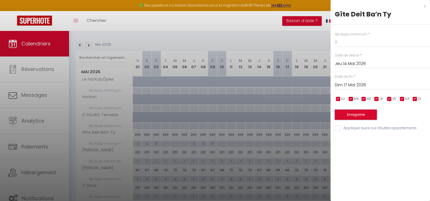
click at [342, 113] on button "Enregistrer" at bounding box center [356, 115] width 42 height 10
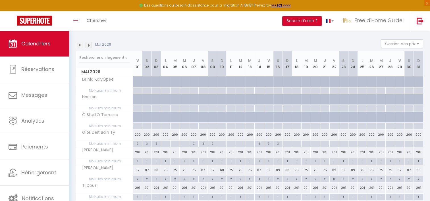
click at [342, 143] on div at bounding box center [343, 144] width 9 height 7
type input "[DATE]"
type input "Dim 24 Mai 2026"
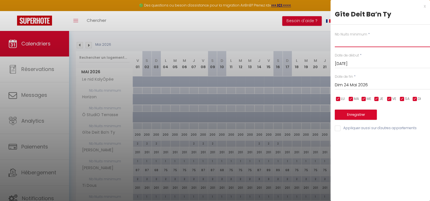
click at [352, 40] on input "text" at bounding box center [382, 42] width 95 height 10
type input "2"
click at [353, 84] on input "Dim 24 Mai 2026" at bounding box center [382, 85] width 95 height 7
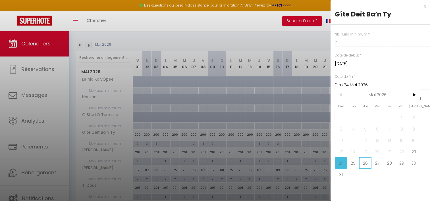
click at [371, 163] on span "26" at bounding box center [366, 163] width 12 height 11
type input "[DATE]"
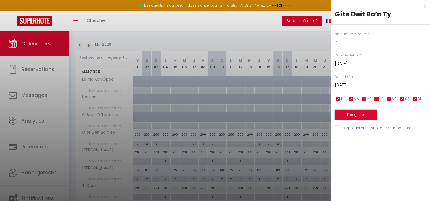
click at [371, 110] on button "Enregistrer" at bounding box center [356, 115] width 42 height 10
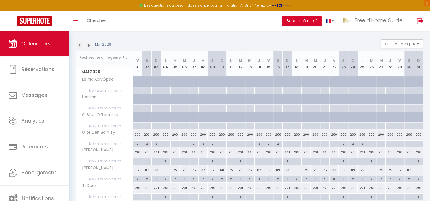
click at [193, 143] on div "2" at bounding box center [193, 143] width 9 height 5
type input "2"
type input "Jeu 07 Mai 2026"
type input "Ven 08 Mai 2026"
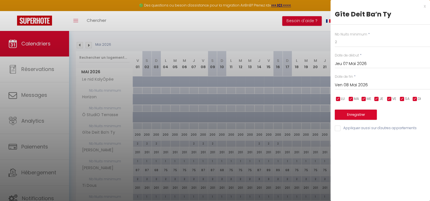
click at [425, 6] on div "x" at bounding box center [378, 6] width 95 height 7
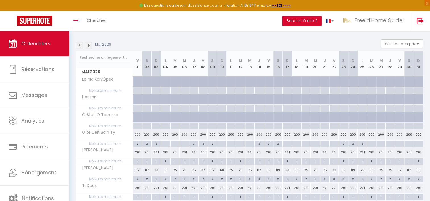
click at [261, 142] on div "2" at bounding box center [259, 143] width 9 height 5
type input "2"
type input "Jeu 14 Mai 2026"
type input "Ven 15 Mai 2026"
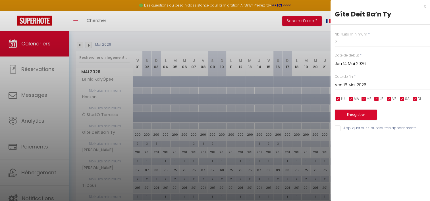
drag, startPoint x: 351, startPoint y: 36, endPoint x: 317, endPoint y: 47, distance: 35.7
click at [317, 47] on body "🟢 Des questions ou besoin d'assistance pour la migration AirBnB? Prenez rdv >>>…" at bounding box center [215, 107] width 430 height 306
drag, startPoint x: 317, startPoint y: 47, endPoint x: 363, endPoint y: 48, distance: 46.4
click at [363, 48] on div "Nb Nuits minimum * 2 Date de début * [DATE] < [DATE] > Dim Lun Mar Mer Jeu Ven …" at bounding box center [381, 79] width 100 height 108
click at [347, 46] on input "2" at bounding box center [382, 42] width 95 height 10
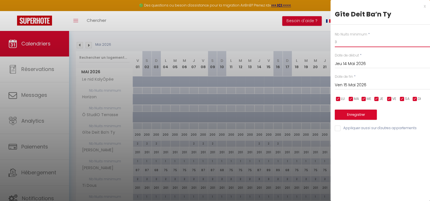
type input "3"
click at [350, 114] on button "Enregistrer" at bounding box center [356, 115] width 42 height 10
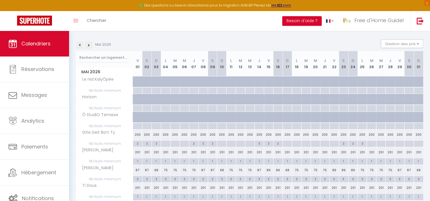
click at [81, 44] on img at bounding box center [80, 45] width 6 height 6
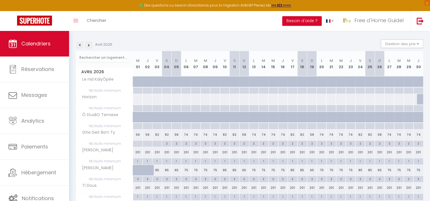
click at [90, 44] on img at bounding box center [89, 45] width 6 height 6
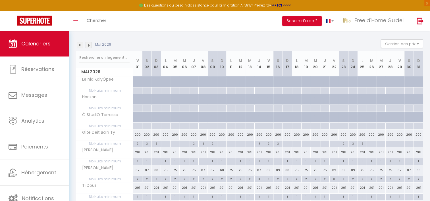
click at [136, 134] on div "200" at bounding box center [137, 135] width 9 height 11
type input "200"
type input "Ven 01 Mai 2026"
type input "[DATE]"
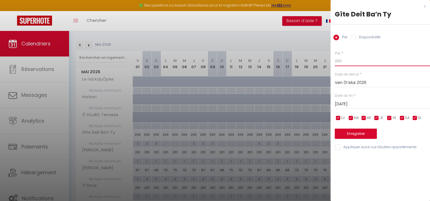
drag, startPoint x: 346, startPoint y: 63, endPoint x: 329, endPoint y: 63, distance: 16.5
click at [329, 63] on body "🟢 Des questions ou besoin d'assistance pour la migration AirBnB? Prenez rdv >>>…" at bounding box center [215, 107] width 430 height 306
type input "82"
click at [355, 105] on input "[DATE]" at bounding box center [382, 104] width 95 height 7
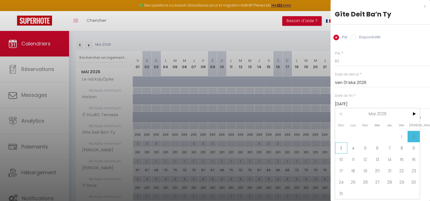
click at [344, 145] on span "3" at bounding box center [341, 147] width 12 height 11
type input "Dim 03 Mai 2026"
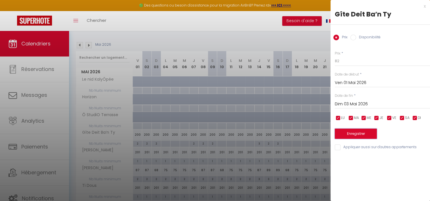
click at [347, 133] on button "Enregistrer" at bounding box center [356, 134] width 42 height 10
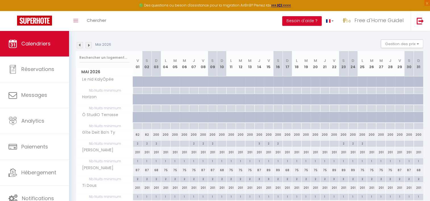
click at [90, 46] on img at bounding box center [89, 45] width 6 height 6
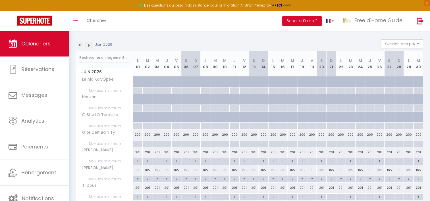
click at [90, 46] on img at bounding box center [89, 45] width 6 height 6
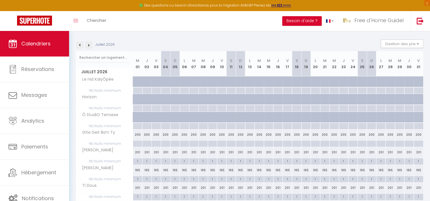
click at [90, 46] on img at bounding box center [89, 45] width 6 height 6
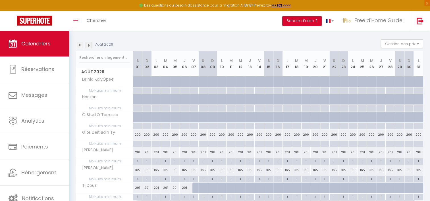
click at [137, 133] on div "200" at bounding box center [137, 135] width 9 height 11
type input "200"
type input "[DATE]"
type input "Dim 02 Août 2026"
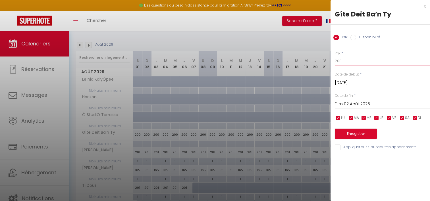
drag, startPoint x: 344, startPoint y: 61, endPoint x: 332, endPoint y: 62, distance: 12.3
click at [332, 62] on div "Prix * 200 Statut * Disponible Indisponible Date de début * [DATE] < [DATE] > D…" at bounding box center [381, 98] width 100 height 108
click at [307, 40] on div at bounding box center [215, 100] width 430 height 201
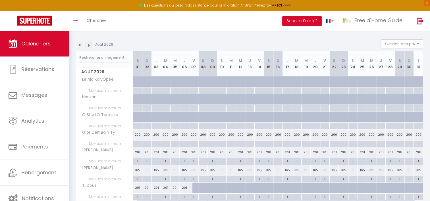
click at [138, 145] on div at bounding box center [137, 144] width 9 height 7
type input "[DATE]"
type input "Dim 02 Août 2026"
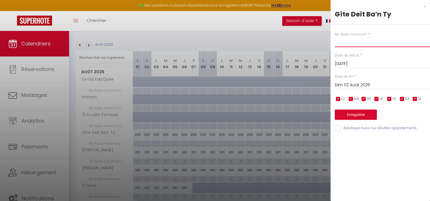
click at [352, 46] on input "text" at bounding box center [382, 42] width 95 height 10
type input "7"
click at [356, 86] on input "Dim 02 Août 2026" at bounding box center [382, 85] width 95 height 7
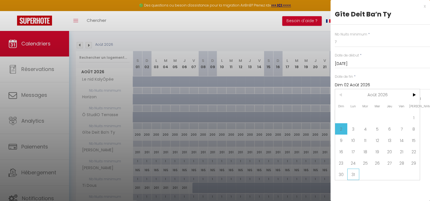
click at [351, 177] on span "31" at bounding box center [354, 174] width 12 height 11
type input "Lun 31 Août 2026"
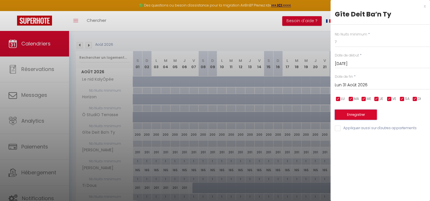
click at [354, 116] on button "Enregistrer" at bounding box center [356, 115] width 42 height 10
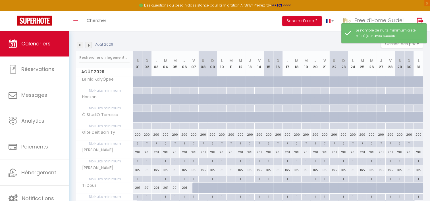
click at [138, 135] on div "200" at bounding box center [137, 135] width 9 height 11
type input "200"
type input "[DATE]"
type input "Dim 02 Août 2026"
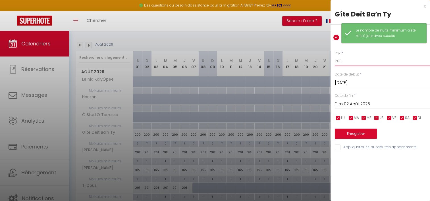
drag, startPoint x: 353, startPoint y: 60, endPoint x: 323, endPoint y: 60, distance: 30.4
click at [323, 60] on body "🟢 Des questions ou besoin d'assistance pour la migration AirBnB? Prenez rdv >>>…" at bounding box center [215, 107] width 430 height 306
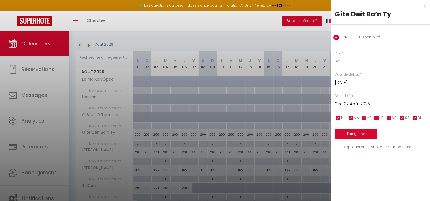
type input "145"
click at [357, 104] on input "Dim 02 Août 2026" at bounding box center [382, 104] width 95 height 7
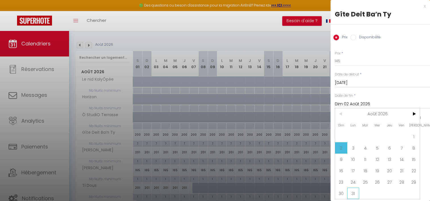
click at [356, 193] on span "31" at bounding box center [354, 193] width 12 height 11
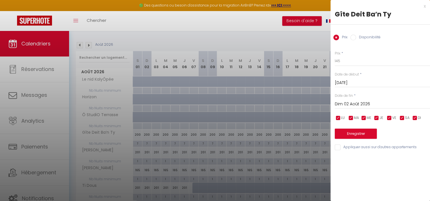
type input "Lun 31 Août 2026"
click at [351, 134] on button "Enregistrer" at bounding box center [356, 134] width 42 height 10
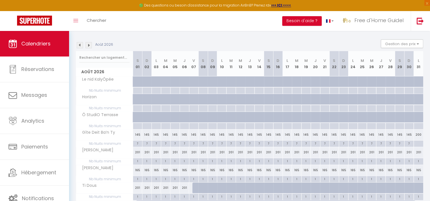
click at [136, 135] on div "145" at bounding box center [137, 135] width 9 height 11
type input "145"
type input "[DATE]"
type input "Dim 02 Août 2026"
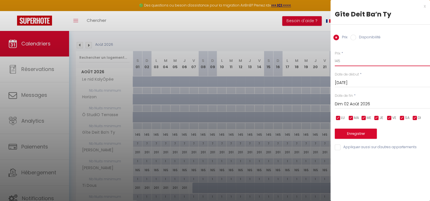
drag, startPoint x: 342, startPoint y: 62, endPoint x: 330, endPoint y: 64, distance: 12.6
click at [330, 64] on body "🟢 Des questions ou besoin d'assistance pour la migration AirBnB? Prenez rdv >>>…" at bounding box center [215, 107] width 430 height 306
type input "153"
click at [369, 105] on input "Dim 02 Août 2026" at bounding box center [382, 104] width 95 height 7
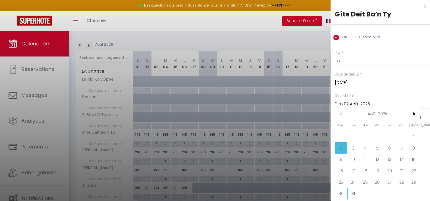
click at [355, 196] on span "31" at bounding box center [354, 193] width 12 height 11
type input "Lun 31 Août 2026"
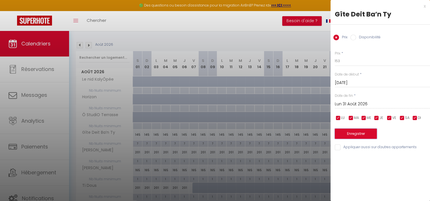
click at [370, 134] on button "Enregistrer" at bounding box center [356, 134] width 42 height 10
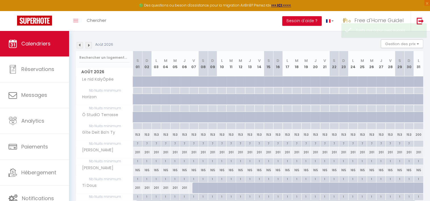
click at [78, 43] on img at bounding box center [80, 45] width 6 height 6
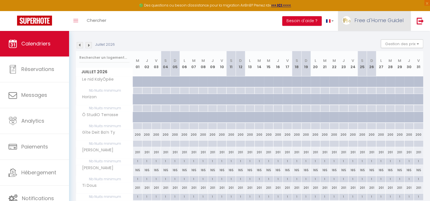
drag, startPoint x: 369, startPoint y: 28, endPoint x: 377, endPoint y: 17, distance: 14.3
click at [377, 17] on span "Free d'Home Guidel" at bounding box center [379, 20] width 49 height 7
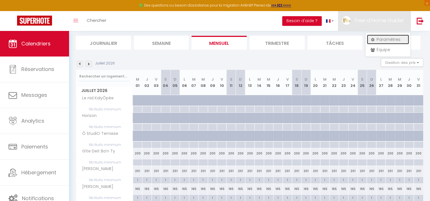
scroll to position [49, 0]
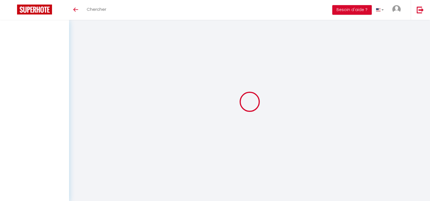
type input "qxTslzS1484TQQ9628uXh2IVG"
type input "RaHO8Q1EJFAS3B85O7QZDChIQ"
type input "[URL][DOMAIN_NAME]"
select select "fr"
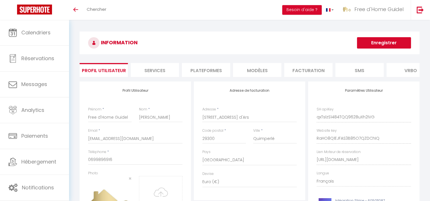
click at [214, 71] on li "Plateformes" at bounding box center [206, 70] width 48 height 14
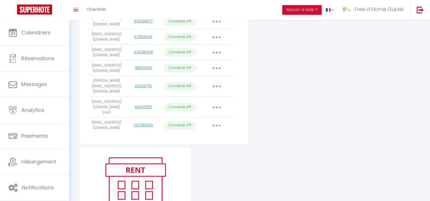
scroll to position [256, 0]
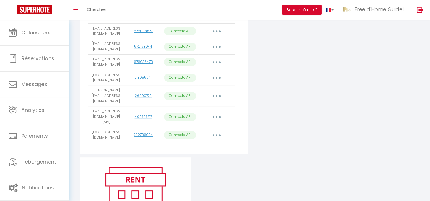
drag, startPoint x: 100, startPoint y: 112, endPoint x: 118, endPoint y: 123, distance: 20.9
click at [118, 107] on td "christine.djamila@gmail.com" at bounding box center [106, 96] width 37 height 21
drag, startPoint x: 118, startPoint y: 121, endPoint x: 86, endPoint y: 111, distance: 33.0
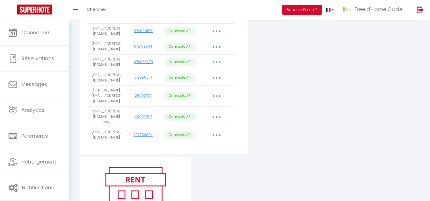
click at [90, 107] on td "christine.djamila@gmail.com" at bounding box center [106, 96] width 37 height 21
drag, startPoint x: 91, startPoint y: 114, endPoint x: 113, endPoint y: 126, distance: 25.2
click at [113, 126] on tbody "contactvoyageur@freedhome-bnb-guidel.fr 527828457 Connecté API Importer les app…" at bounding box center [161, 28] width 147 height 228
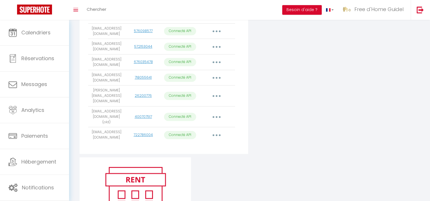
click at [113, 126] on td "bregardisceline.jetezlancre@gmail.com (old)" at bounding box center [106, 116] width 37 height 21
drag, startPoint x: 115, startPoint y: 140, endPoint x: 89, endPoint y: 131, distance: 28.0
click at [89, 127] on td "bregardisceline.jetezlancre@gmail.com (old)" at bounding box center [106, 116] width 37 height 21
click at [90, 127] on td "bregardisceline.jetezlancre@gmail.com (old)" at bounding box center [106, 116] width 37 height 21
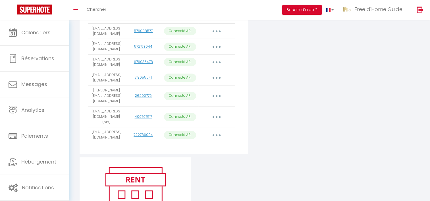
drag, startPoint x: 90, startPoint y: 129, endPoint x: 110, endPoint y: 146, distance: 27.0
click at [110, 143] on tbody "contactvoyageur@freedhome-bnb-guidel.fr 527828457 Connecté API Importer les app…" at bounding box center [161, 28] width 147 height 228
drag, startPoint x: 110, startPoint y: 146, endPoint x: 111, endPoint y: 150, distance: 3.7
click at [111, 143] on td "brochanddauferville.labichonne@gmail.com" at bounding box center [106, 135] width 37 height 16
click at [105, 143] on td "brochanddauferville.labichonne@gmail.com" at bounding box center [106, 135] width 37 height 16
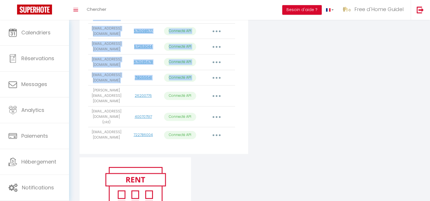
drag, startPoint x: 91, startPoint y: 115, endPoint x: 106, endPoint y: 167, distance: 54.5
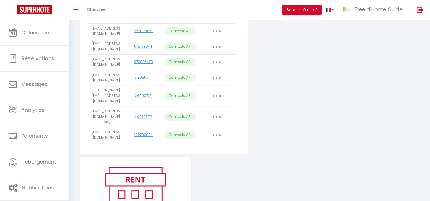
drag, startPoint x: 106, startPoint y: 167, endPoint x: 102, endPoint y: 164, distance: 5.2
click at [102, 143] on td "brochanddauferville.labichonne@gmail.com" at bounding box center [106, 135] width 37 height 16
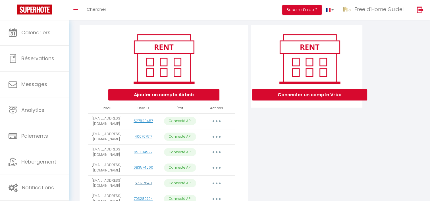
scroll to position [0, 0]
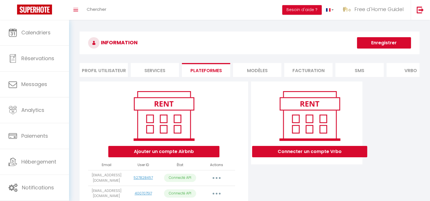
drag, startPoint x: 112, startPoint y: 46, endPoint x: 141, endPoint y: 46, distance: 29.0
click at [141, 46] on h3 "INFORMATION" at bounding box center [250, 43] width 340 height 23
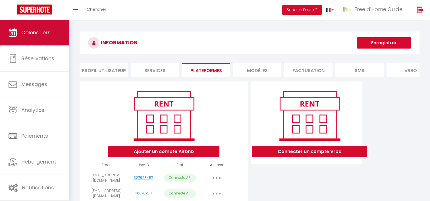
click at [39, 36] on span "Calendriers" at bounding box center [35, 32] width 29 height 7
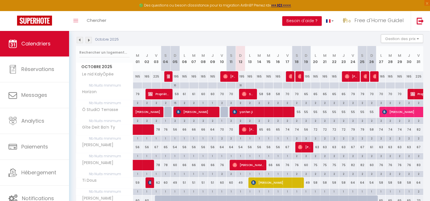
scroll to position [85, 0]
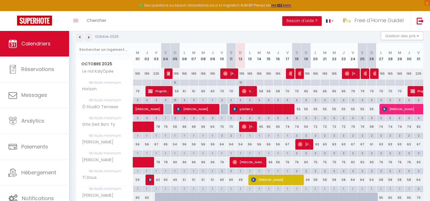
click at [88, 38] on img at bounding box center [89, 37] width 6 height 6
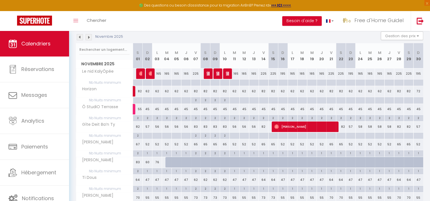
click at [89, 38] on img at bounding box center [89, 37] width 6 height 6
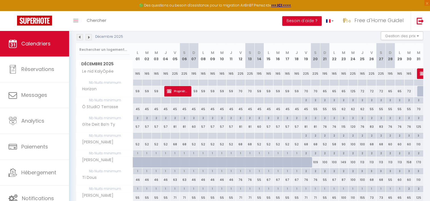
click at [89, 38] on img at bounding box center [89, 37] width 6 height 6
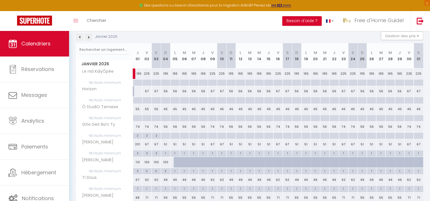
click at [89, 38] on img at bounding box center [89, 37] width 6 height 6
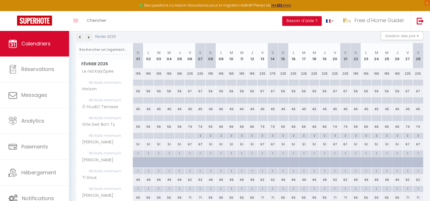
click at [89, 38] on img at bounding box center [89, 37] width 6 height 6
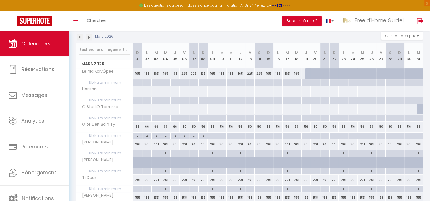
click at [89, 38] on img at bounding box center [89, 37] width 6 height 6
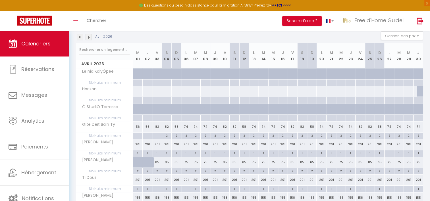
click at [89, 38] on img at bounding box center [89, 37] width 6 height 6
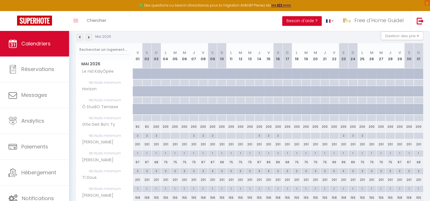
click at [89, 38] on img at bounding box center [89, 37] width 6 height 6
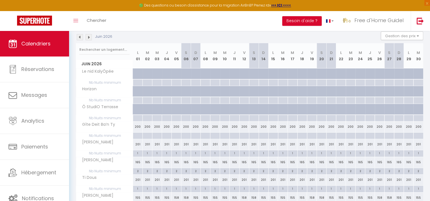
click at [89, 38] on img at bounding box center [89, 37] width 6 height 6
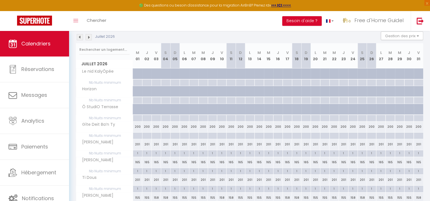
click at [305, 133] on div at bounding box center [305, 136] width 9 height 7
type input "Dim 19 Juillet 2026"
type input "Lun 20 Juillet 2026"
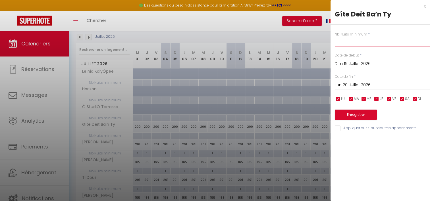
click at [348, 46] on input "text" at bounding box center [382, 42] width 95 height 10
type input "7"
click at [358, 88] on input "Lun 20 Juillet 2026" at bounding box center [382, 85] width 95 height 7
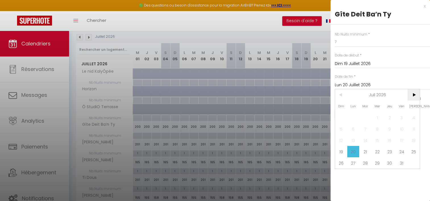
click at [414, 98] on span ">" at bounding box center [414, 94] width 12 height 11
click at [355, 129] on span "3" at bounding box center [354, 128] width 12 height 11
type input "Lun 03 Août 2026"
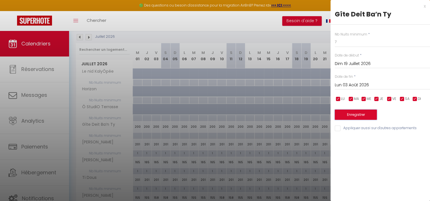
click at [358, 114] on button "Enregistrer" at bounding box center [356, 115] width 42 height 10
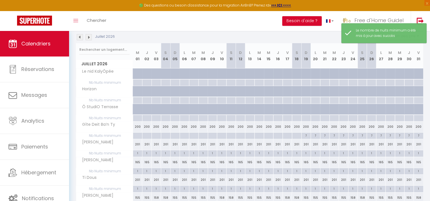
click at [89, 39] on img at bounding box center [89, 37] width 6 height 6
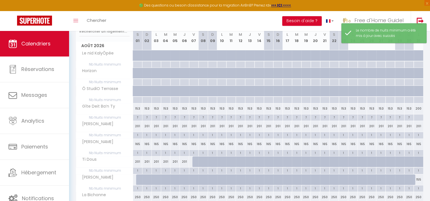
scroll to position [114, 0]
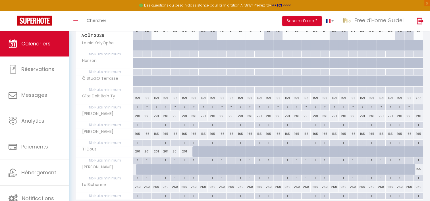
click at [138, 124] on div "1" at bounding box center [137, 124] width 9 height 5
type input "1"
type input "[DATE]"
type input "Dim 02 Août 2026"
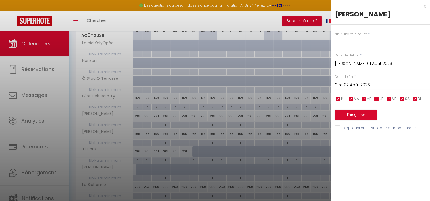
drag, startPoint x: 353, startPoint y: 43, endPoint x: 311, endPoint y: 41, distance: 42.5
click at [311, 41] on body "🟢 Des questions ou besoin d'assistance pour la migration AirBnB? Prenez rdv >>>…" at bounding box center [215, 70] width 430 height 306
type input "7"
click at [348, 66] on input "[DATE]" at bounding box center [382, 63] width 95 height 7
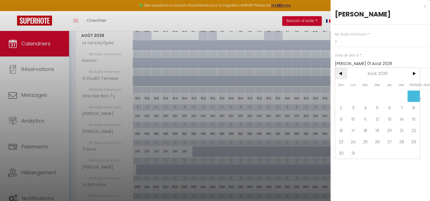
click at [343, 74] on span "<" at bounding box center [341, 73] width 12 height 11
click at [344, 127] on span "19" at bounding box center [341, 130] width 12 height 11
type input "Dim 19 Juillet 2026"
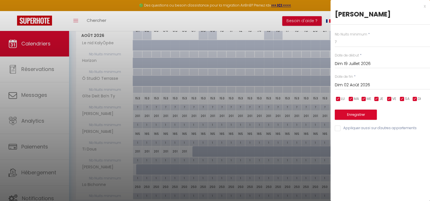
click at [359, 85] on input "Dim 02 Août 2026" at bounding box center [382, 85] width 95 height 7
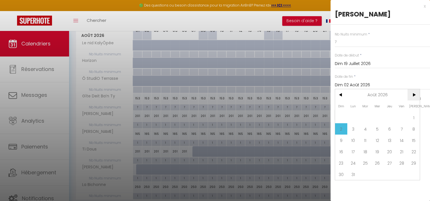
click at [418, 98] on span ">" at bounding box center [414, 94] width 12 height 11
click at [342, 96] on span "<" at bounding box center [341, 94] width 12 height 11
click at [355, 173] on span "31" at bounding box center [354, 174] width 12 height 11
type input "Lun 31 Août 2026"
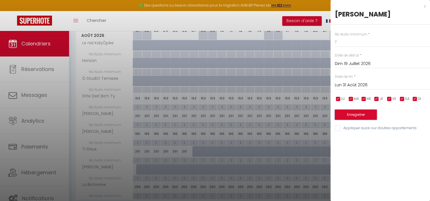
click at [359, 113] on button "Enregistrer" at bounding box center [356, 115] width 42 height 10
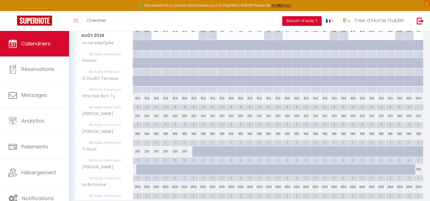
drag, startPoint x: 135, startPoint y: 142, endPoint x: 144, endPoint y: 138, distance: 10.6
click at [135, 142] on div "1" at bounding box center [137, 142] width 9 height 5
type input "1"
type input "[DATE]"
type input "Dim 02 Août 2026"
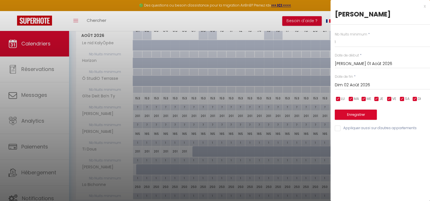
click at [354, 65] on input "[DATE]" at bounding box center [382, 63] width 95 height 7
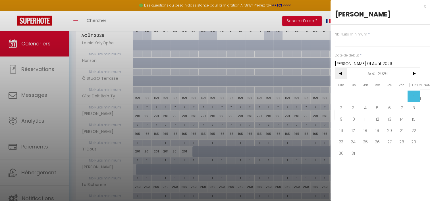
click at [339, 74] on span "<" at bounding box center [341, 73] width 12 height 11
click at [398, 121] on span "17" at bounding box center [402, 118] width 12 height 11
type input "Ven 17 Juillet 2026"
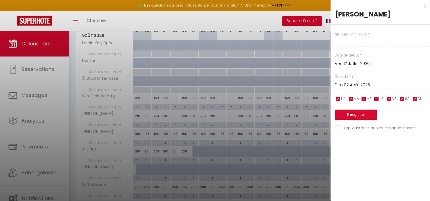
click at [350, 84] on input "Dim 02 Août 2026" at bounding box center [382, 85] width 95 height 7
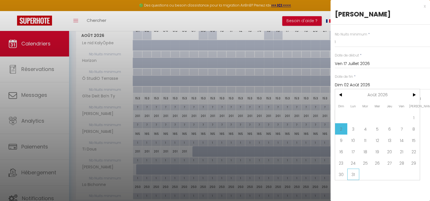
click at [356, 174] on span "31" at bounding box center [354, 174] width 12 height 11
type input "Lun 31 Août 2026"
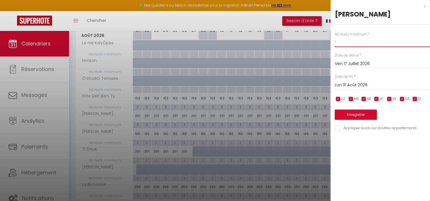
drag, startPoint x: 345, startPoint y: 41, endPoint x: 316, endPoint y: 42, distance: 28.8
click at [316, 42] on body "🟢 Des questions ou besoin d'assistance pour la migration AirBnB? Prenez rdv >>>…" at bounding box center [215, 70] width 430 height 306
type input "7"
click at [370, 115] on button "Enregistrer" at bounding box center [356, 115] width 42 height 10
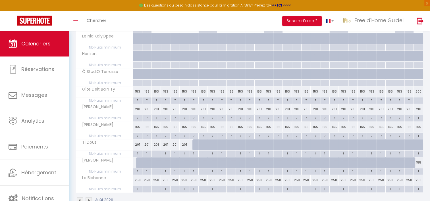
scroll to position [134, 0]
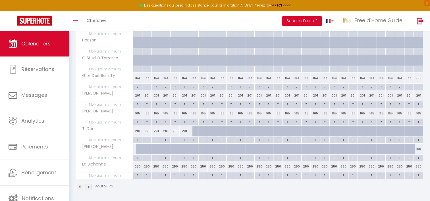
click at [134, 174] on div "1" at bounding box center [137, 175] width 9 height 5
type input "1"
type input "[DATE]"
type input "Dim 02 Août 2026"
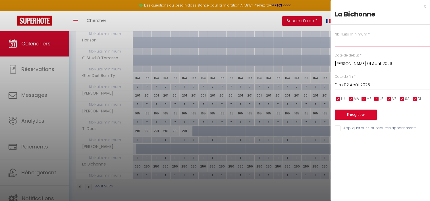
drag, startPoint x: 339, startPoint y: 41, endPoint x: 311, endPoint y: 44, distance: 29.0
click at [311, 44] on body "🟢 Des questions ou besoin d'assistance pour la migration AirBnB? Prenez rdv >>>…" at bounding box center [215, 50] width 430 height 306
type input "7"
click at [339, 63] on input "[DATE]" at bounding box center [382, 63] width 95 height 7
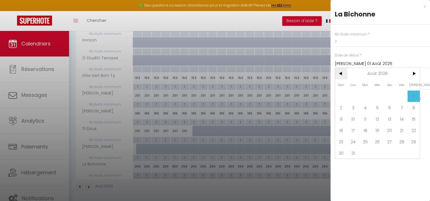
drag, startPoint x: 339, startPoint y: 63, endPoint x: 339, endPoint y: 72, distance: 9.4
click at [339, 72] on span "<" at bounding box center [341, 73] width 12 height 11
click at [401, 116] on span "17" at bounding box center [402, 118] width 12 height 11
type input "Ven 17 Juillet 2026"
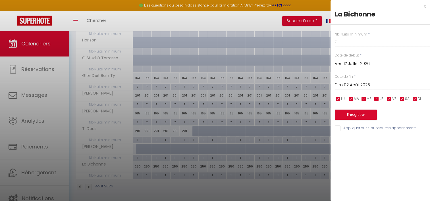
click at [377, 84] on input "Dim 02 Août 2026" at bounding box center [382, 85] width 95 height 7
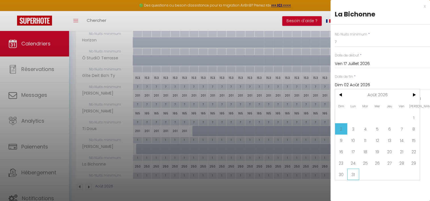
click at [358, 172] on span "31" at bounding box center [354, 174] width 12 height 11
type input "Lun 31 Août 2026"
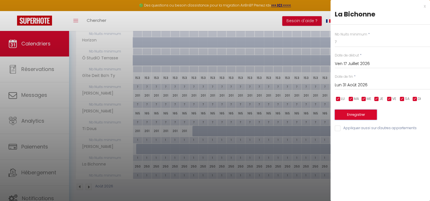
click at [356, 117] on button "Enregistrer" at bounding box center [356, 115] width 42 height 10
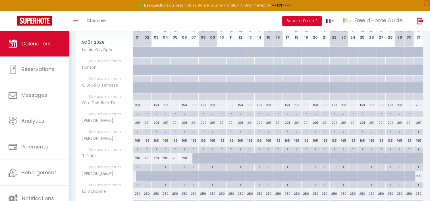
scroll to position [77, 0]
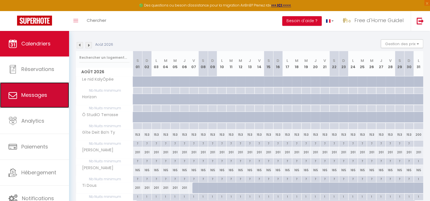
click at [37, 100] on link "Messages" at bounding box center [34, 95] width 69 height 26
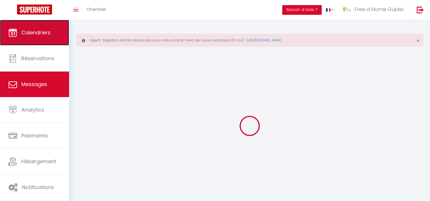
click at [33, 37] on link "Calendriers" at bounding box center [34, 33] width 69 height 26
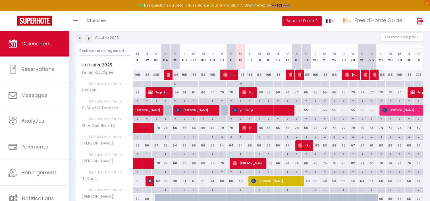
scroll to position [85, 0]
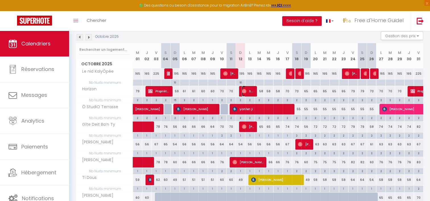
click at [250, 89] on span "Smail Ahdjoudj" at bounding box center [248, 91] width 13 height 11
select select "OK"
select select "0"
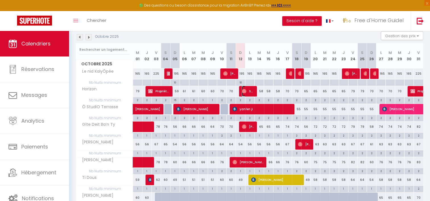
select select "1"
select select
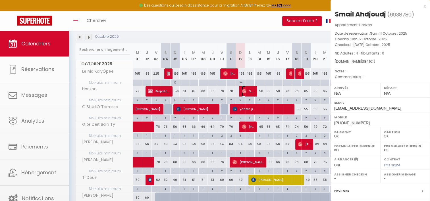
select select "44393"
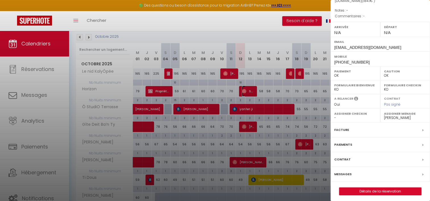
scroll to position [63, 0]
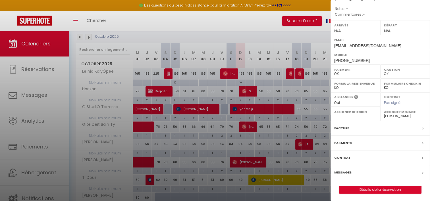
click at [348, 171] on label "Messages" at bounding box center [342, 173] width 17 height 6
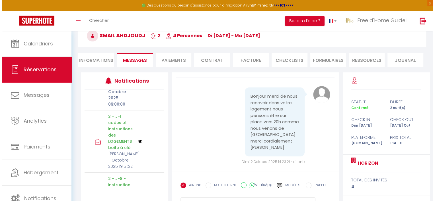
scroll to position [85, 0]
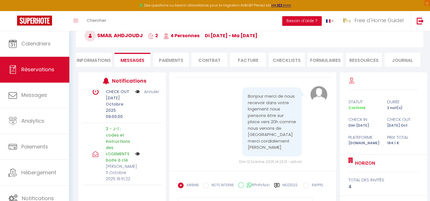
click at [135, 155] on img at bounding box center [137, 154] width 5 height 5
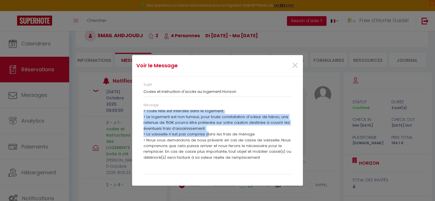
scroll to position [212, 0]
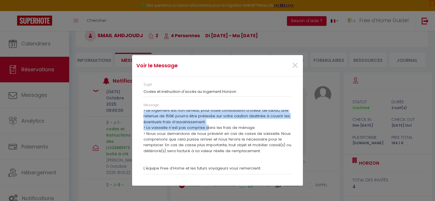
drag, startPoint x: 143, startPoint y: 114, endPoint x: 260, endPoint y: 172, distance: 130.1
click at [260, 172] on div "Message Bonjour Smail L'heure de votre arrivée approche à Guidel ! L’équipe Fre…" at bounding box center [217, 139] width 148 height 72
copy div "Bonjour Smail L'heure de votre arrivée approche à Guidel ! L’équipe Free d’Home…"
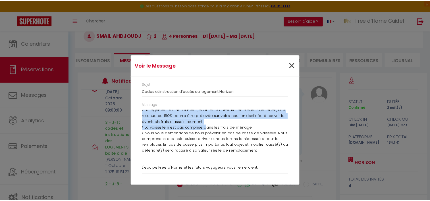
scroll to position [1074, 0]
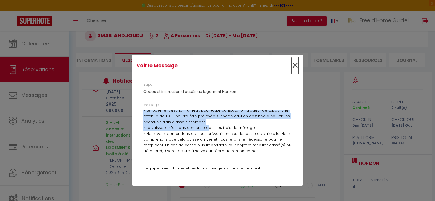
click at [297, 63] on span "×" at bounding box center [294, 65] width 7 height 17
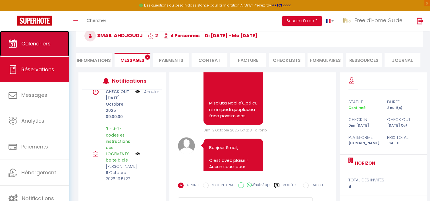
click at [46, 40] on span "Calendriers" at bounding box center [35, 43] width 29 height 7
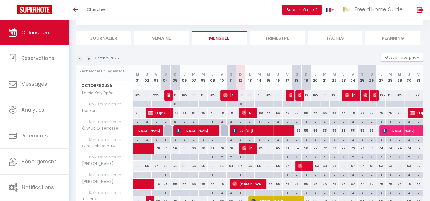
scroll to position [57, 0]
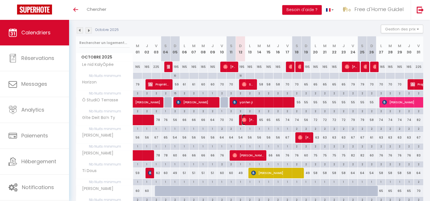
click at [249, 117] on span "[PERSON_NAME]" at bounding box center [248, 120] width 13 height 11
select select "OK"
select select "0"
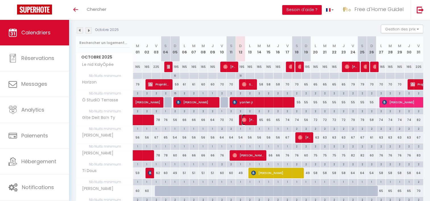
select select "1"
select select
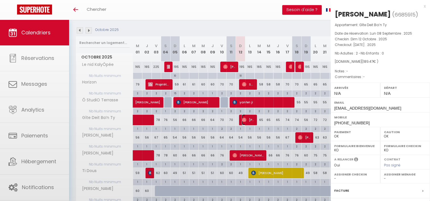
select select "16444"
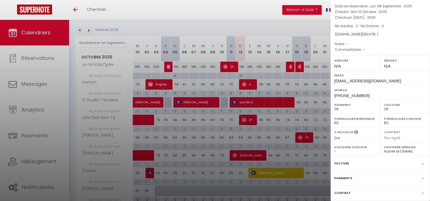
scroll to position [72, 0]
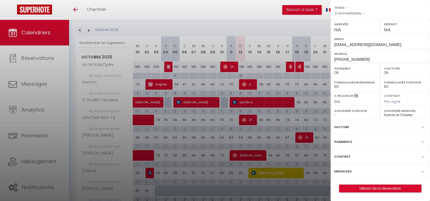
click at [352, 173] on div "Messages" at bounding box center [381, 171] width 100 height 15
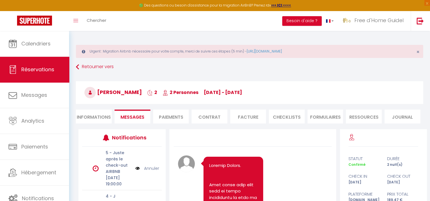
scroll to position [556, 0]
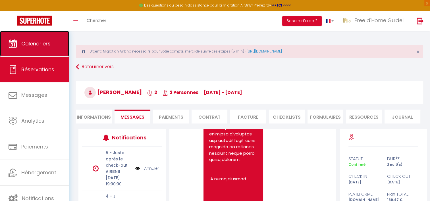
click at [48, 44] on span "Calendriers" at bounding box center [35, 43] width 29 height 7
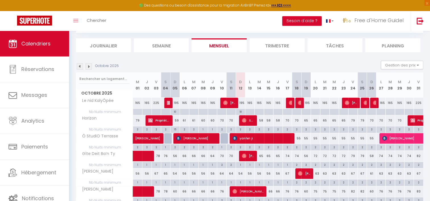
scroll to position [57, 0]
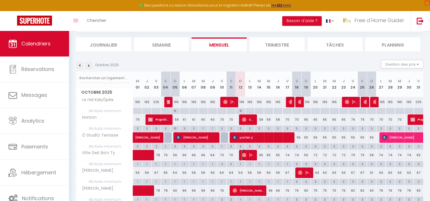
click at [246, 153] on img at bounding box center [244, 155] width 5 height 5
select select "OK"
select select "0"
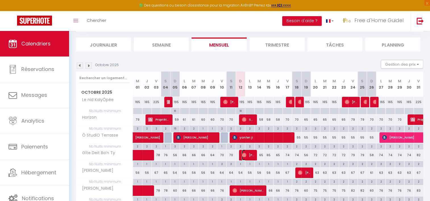
select select "1"
select select
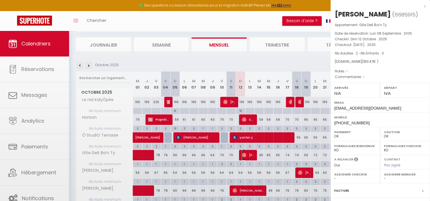
select select "16444"
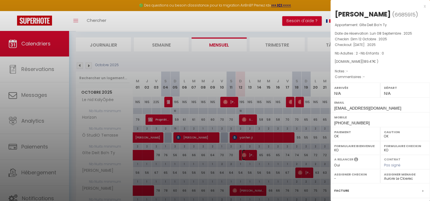
scroll to position [72, 0]
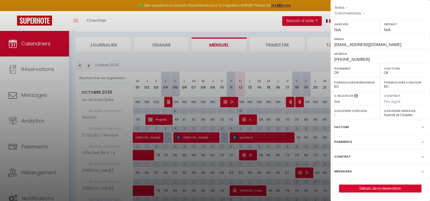
click at [345, 171] on label "Messages" at bounding box center [342, 172] width 17 height 6
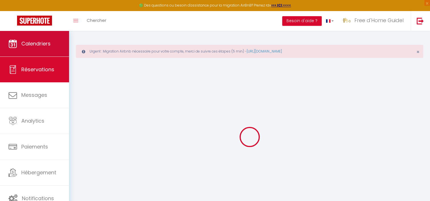
type input "Thomas"
type input "Jouveneaux"
type input "efljnwuwyvjvbvva4tuzpoetjvtz@reply.superhote.com"
type input "+33682264827"
select select
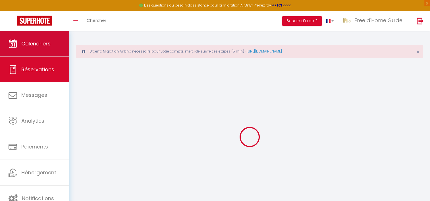
type input "33.14"
select select "72384"
select select "1"
select select
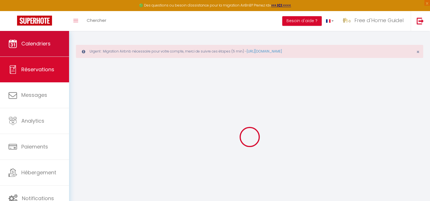
type input "2"
select select "12"
select select
type input "134.1"
checkbox input "false"
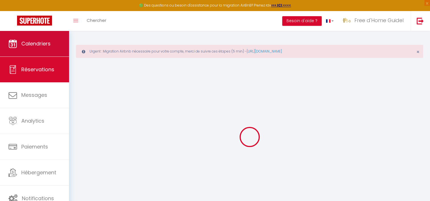
type input "0"
select select "1"
type input "50"
type input "0"
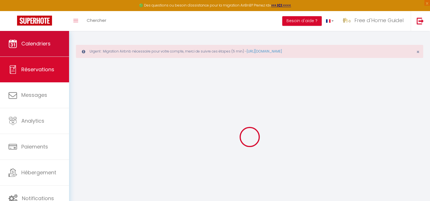
select select
select select "15"
checkbox input "false"
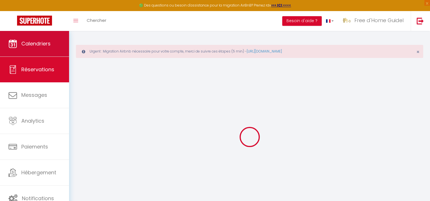
select select
checkbox input "false"
select select
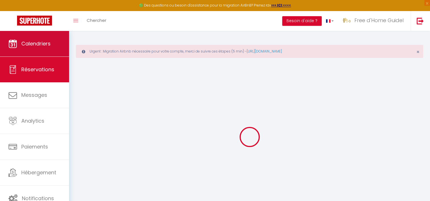
select select
checkbox input "false"
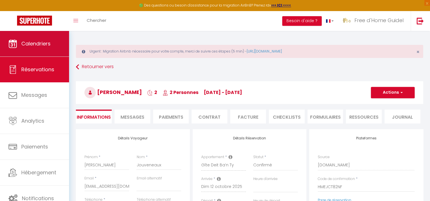
select select
checkbox input "false"
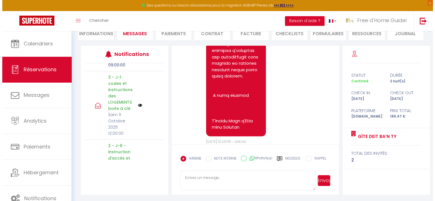
scroll to position [114, 0]
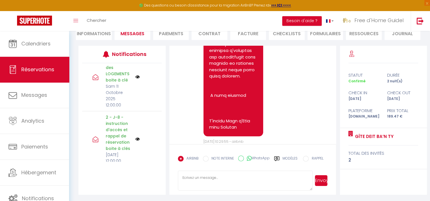
click at [136, 79] on img at bounding box center [137, 77] width 5 height 5
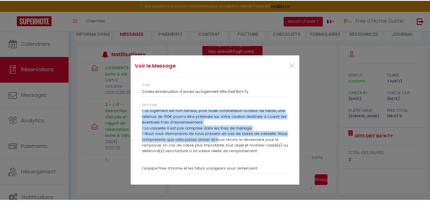
scroll to position [206, 0]
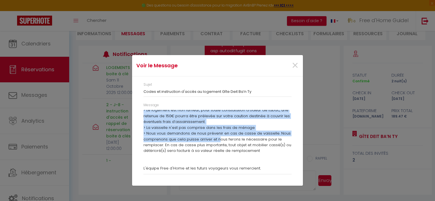
drag, startPoint x: 144, startPoint y: 113, endPoint x: 254, endPoint y: 172, distance: 124.8
click at [254, 172] on div "Message Bonjour Thomas L'heure de votre arrivée approche à Guilligomarc'h ! L’é…" at bounding box center [217, 139] width 148 height 72
drag, startPoint x: 254, startPoint y: 172, endPoint x: 231, endPoint y: 138, distance: 41.2
copy div "Bonjour Thomas L'heure de votre arrivée approche à Guilligomarc'h ! L’équipe Fr…"
click at [298, 63] on span "×" at bounding box center [294, 65] width 7 height 17
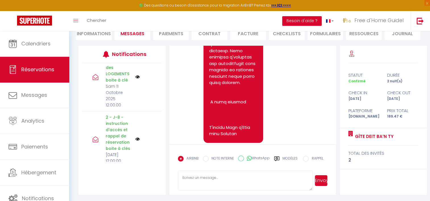
scroll to position [556, 0]
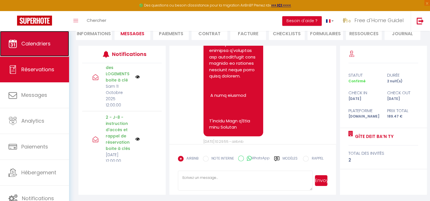
click at [30, 46] on span "Calendriers" at bounding box center [35, 43] width 29 height 7
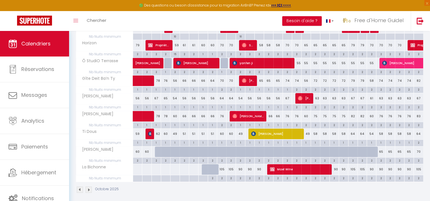
scroll to position [134, 0]
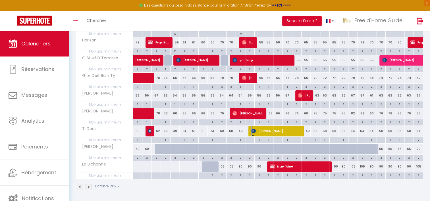
click at [258, 128] on span "[PERSON_NAME]" at bounding box center [276, 131] width 50 height 11
select select "OK"
select select "KO"
select select "0"
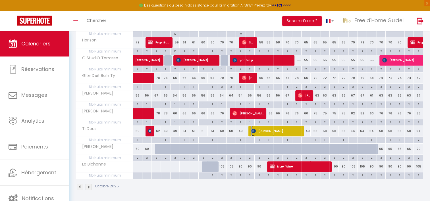
select select "1"
select select
select select "16444"
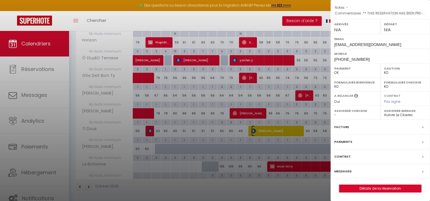
scroll to position [72, 0]
click at [346, 170] on label "Messages" at bounding box center [342, 172] width 17 height 6
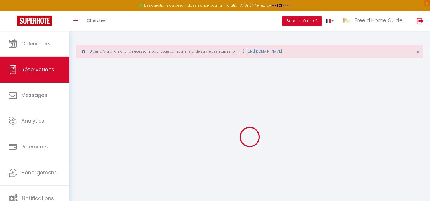
select select
checkbox input "false"
type textarea "** THIS RESERVATION HAS BEEN PRE-PAID ** BOOKING NOTE : Payment charge is EUR 6…"
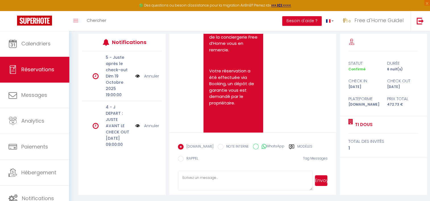
scroll to position [501, 0]
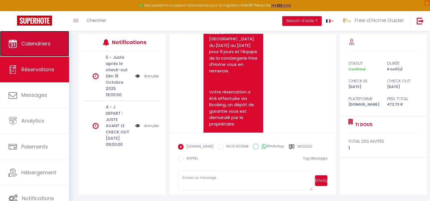
click at [38, 49] on link "Calendriers" at bounding box center [34, 44] width 69 height 26
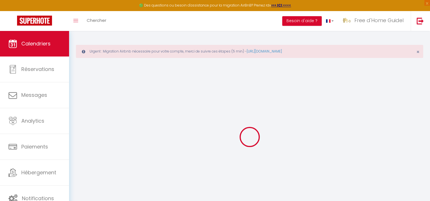
select select
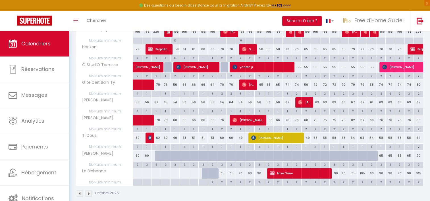
scroll to position [134, 0]
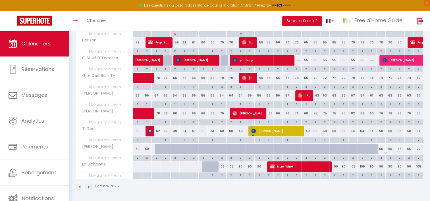
click at [261, 133] on span "[PERSON_NAME]" at bounding box center [276, 131] width 50 height 11
select select "OK"
select select "KO"
select select "0"
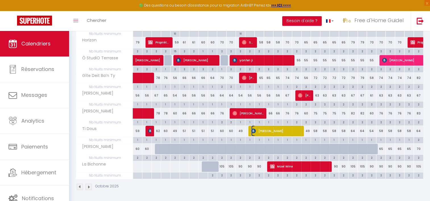
select select "1"
select select
select select "16444"
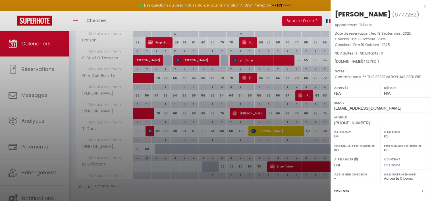
click at [419, 6] on div "x" at bounding box center [378, 6] width 95 height 7
